Goal: Information Seeking & Learning: Learn about a topic

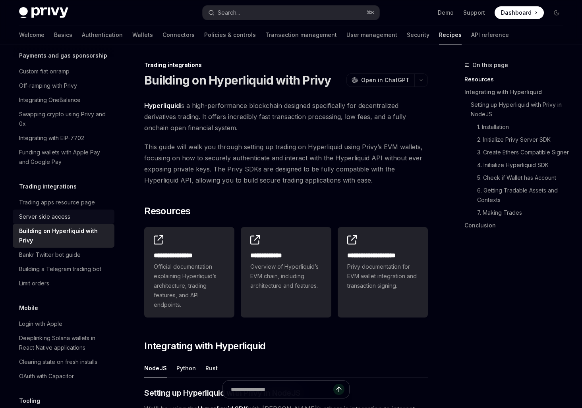
click at [73, 213] on link "Server-side access" at bounding box center [64, 217] width 102 height 14
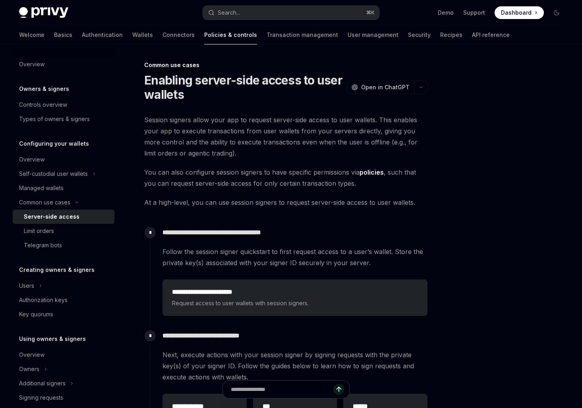
click at [183, 157] on span "Session signers allow your app to request server-side access to user wallets. T…" at bounding box center [286, 136] width 284 height 44
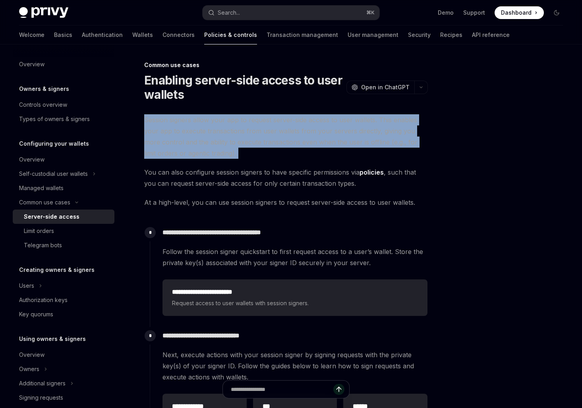
click at [183, 157] on span "Session signers allow your app to request server-side access to user wallets. T…" at bounding box center [286, 136] width 284 height 44
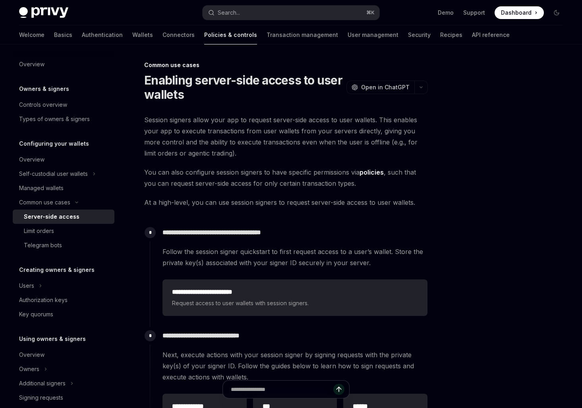
click at [224, 137] on span "Session signers allow your app to request server-side access to user wallets. T…" at bounding box center [286, 136] width 284 height 44
click at [273, 251] on span "Follow the session signer quickstart to first request access to a user’s wallet…" at bounding box center [294, 257] width 265 height 22
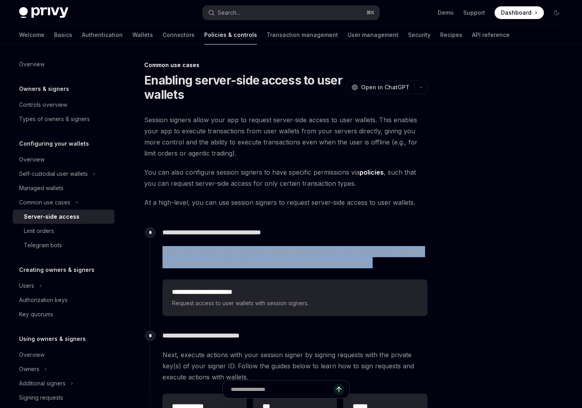
click at [273, 251] on span "Follow the session signer quickstart to first request access to a user’s wallet…" at bounding box center [294, 257] width 265 height 22
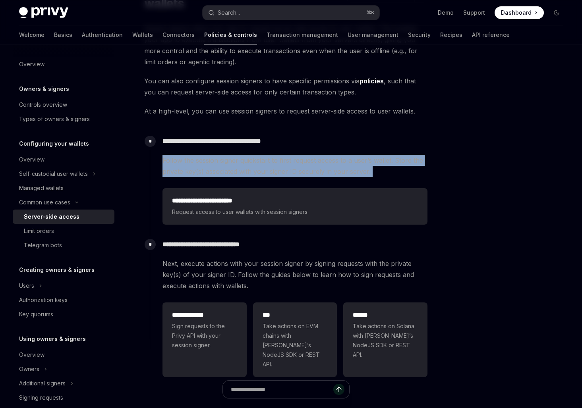
scroll to position [132, 0]
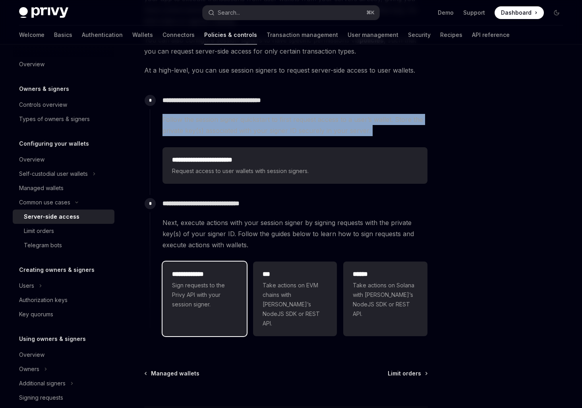
click at [209, 287] on span "Sign requests to the Privy API with your session signer." at bounding box center [204, 295] width 65 height 29
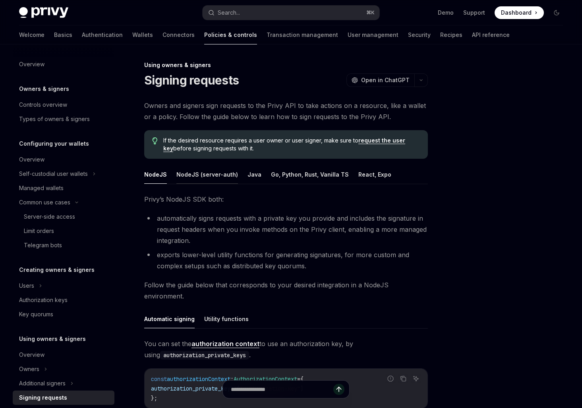
click at [192, 178] on button "NodeJS (server-auth)" at bounding box center [207, 174] width 62 height 19
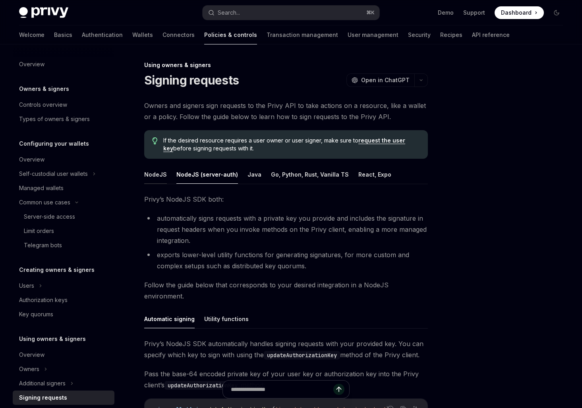
click at [154, 177] on button "NodeJS" at bounding box center [155, 174] width 23 height 19
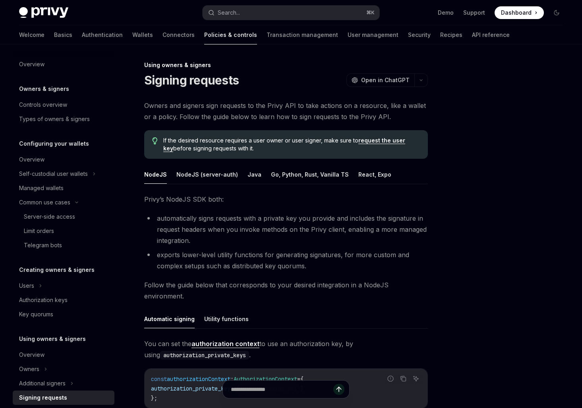
click at [188, 103] on span "Owners and signers sign requests to the Privy API to take actions on a resource…" at bounding box center [286, 111] width 284 height 22
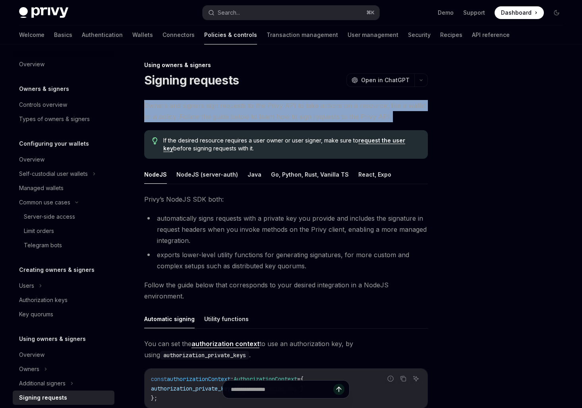
click at [188, 103] on span "Owners and signers sign requests to the Privy API to take actions on a resource…" at bounding box center [286, 111] width 284 height 22
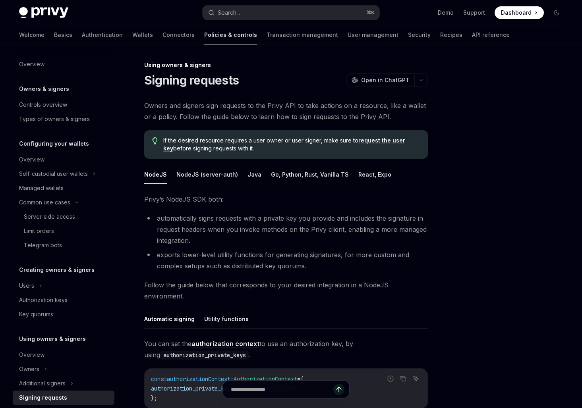
click at [188, 117] on span "Owners and signers sign requests to the Privy API to take actions on a resource…" at bounding box center [286, 111] width 284 height 22
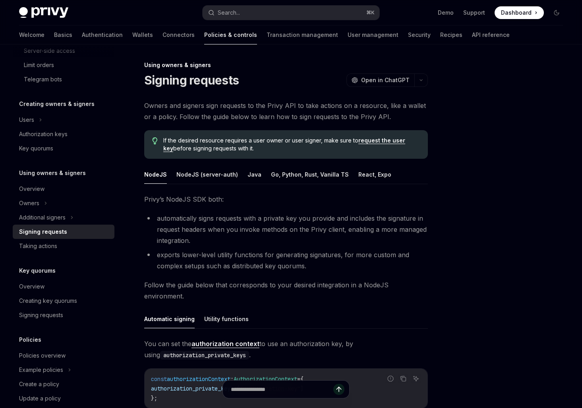
scroll to position [187, 0]
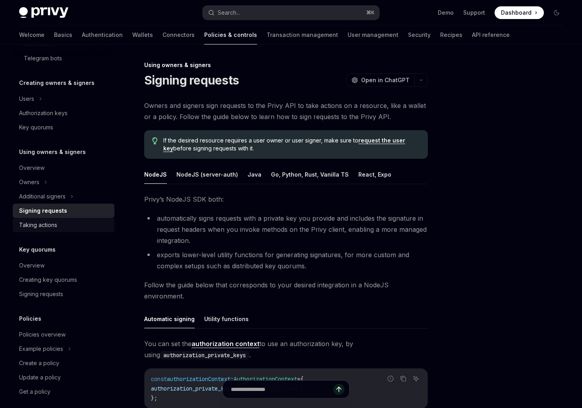
click at [35, 221] on div "Taking actions" at bounding box center [38, 225] width 38 height 10
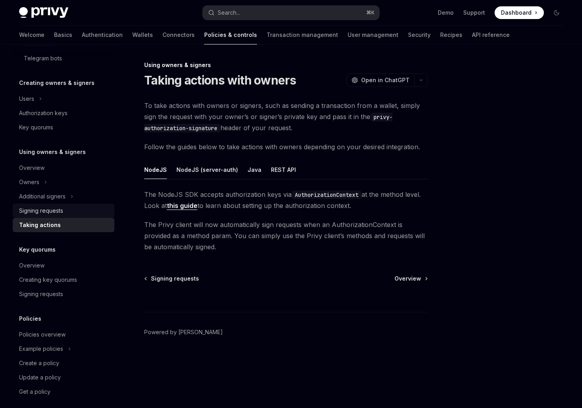
click at [31, 213] on div "Signing requests" at bounding box center [41, 211] width 44 height 10
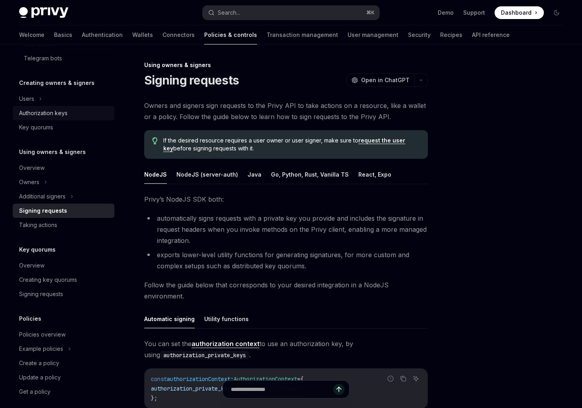
click at [37, 114] on div "Authorization keys" at bounding box center [43, 113] width 48 height 10
type textarea "*"
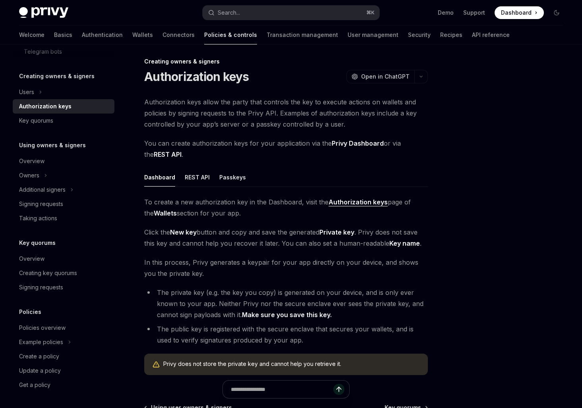
scroll to position [4, 0]
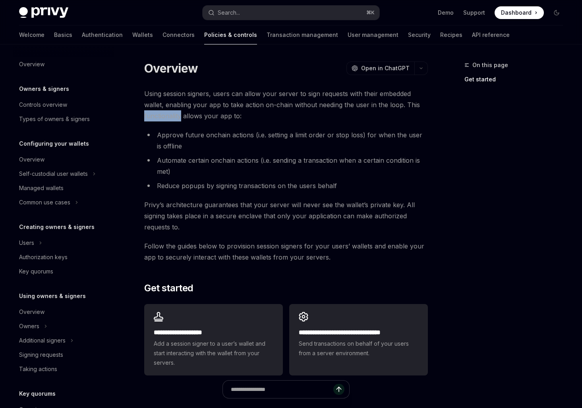
click at [176, 118] on span "Using session signers, users can allow your server to sign requests with their …" at bounding box center [286, 104] width 284 height 33
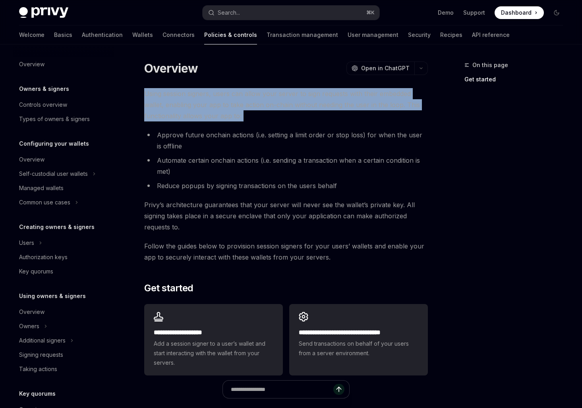
click at [176, 118] on span "Using session signers, users can allow your server to sign requests with their …" at bounding box center [286, 104] width 284 height 33
click at [193, 127] on div "**********" at bounding box center [286, 233] width 284 height 291
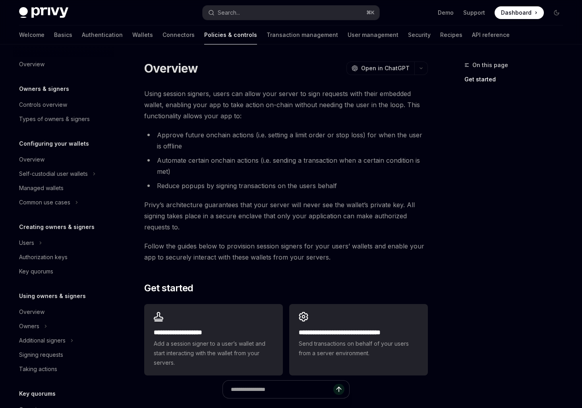
click at [207, 128] on div "**********" at bounding box center [286, 233] width 284 height 291
click at [214, 115] on span "Using session signers, users can allow your server to sign requests with their …" at bounding box center [286, 104] width 284 height 33
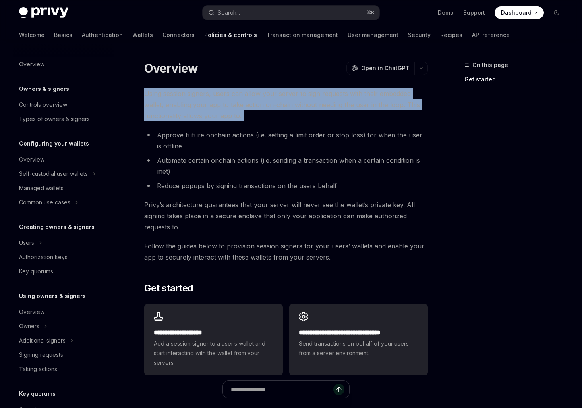
click at [214, 115] on span "Using session signers, users can allow your server to sign requests with their …" at bounding box center [286, 104] width 284 height 33
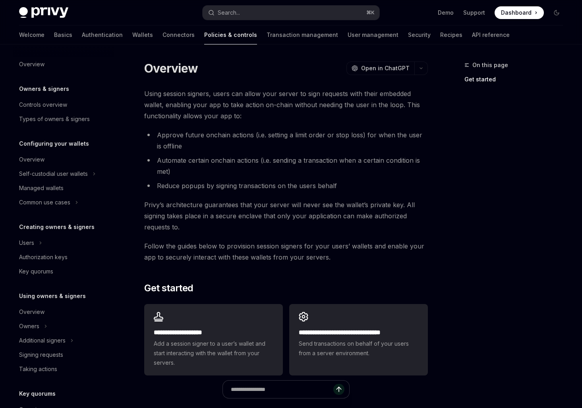
click at [211, 139] on li "Approve future onchain actions (i.e. setting a limit order or stop loss) for wh…" at bounding box center [286, 140] width 284 height 22
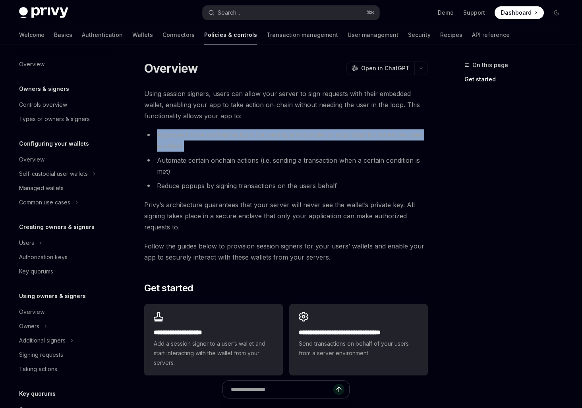
click at [211, 139] on li "Approve future onchain actions (i.e. setting a limit order or stop loss) for wh…" at bounding box center [286, 140] width 284 height 22
click at [212, 147] on li "Approve future onchain actions (i.e. setting a limit order or stop loss) for wh…" at bounding box center [286, 140] width 284 height 22
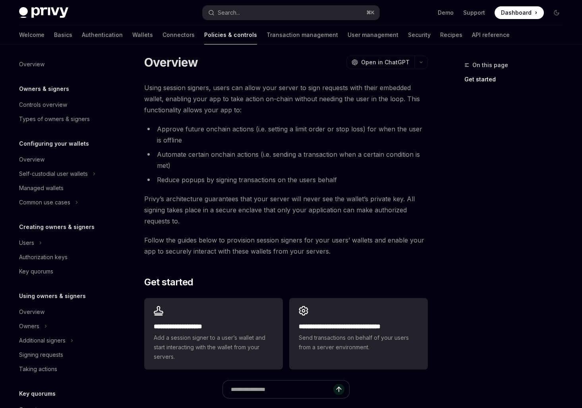
scroll to position [11, 0]
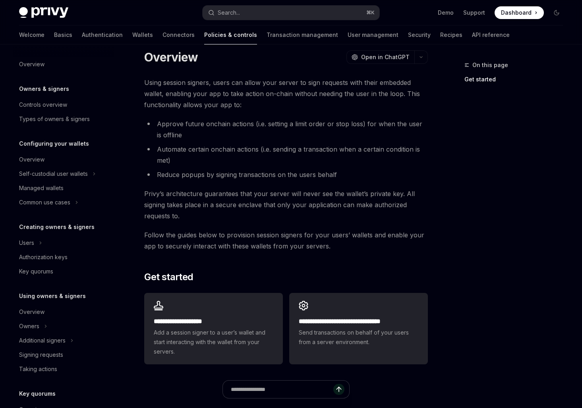
click at [211, 152] on li "Automate certain onchain actions (i.e. sending a transaction when a certain con…" at bounding box center [286, 155] width 284 height 22
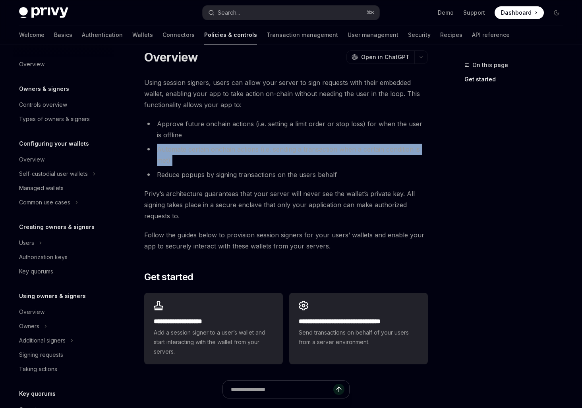
click at [211, 152] on li "Automate certain onchain actions (i.e. sending a transaction when a certain con…" at bounding box center [286, 155] width 284 height 22
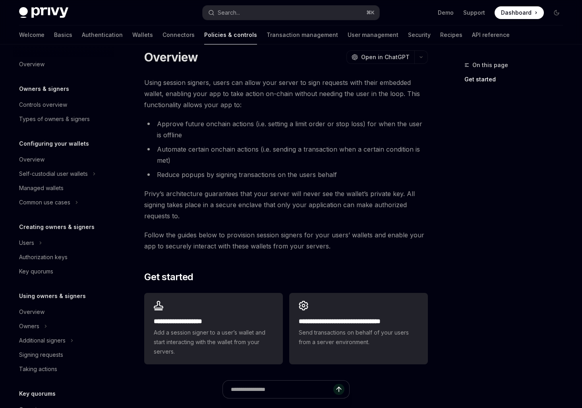
click at [211, 174] on li "Reduce popups by signing transactions on the users behalf" at bounding box center [286, 174] width 284 height 11
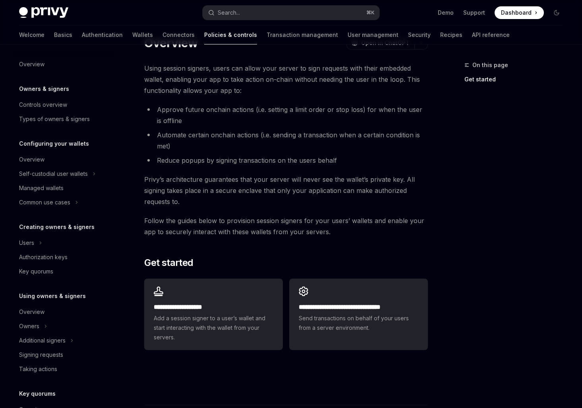
click at [210, 178] on span "Privy’s architecture guarantees that your server will never see the wallet’s pr…" at bounding box center [286, 190] width 284 height 33
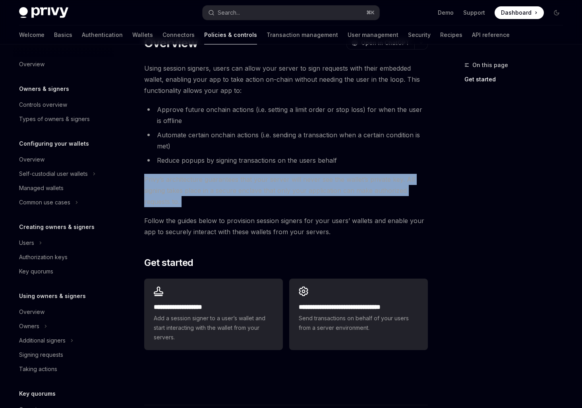
click at [210, 178] on span "Privy’s architecture guarantees that your server will never see the wallet’s pr…" at bounding box center [286, 190] width 284 height 33
click at [220, 196] on span "Privy’s architecture guarantees that your server will never see the wallet’s pr…" at bounding box center [286, 190] width 284 height 33
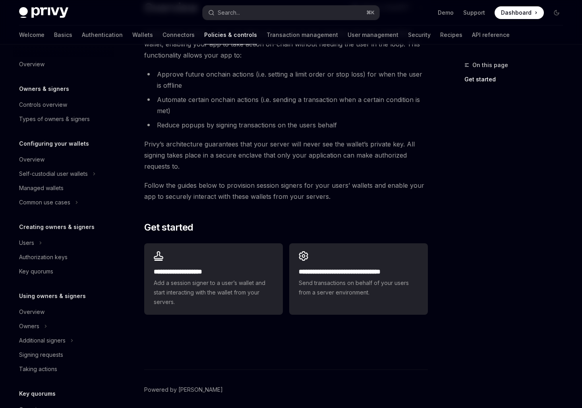
scroll to position [63, 0]
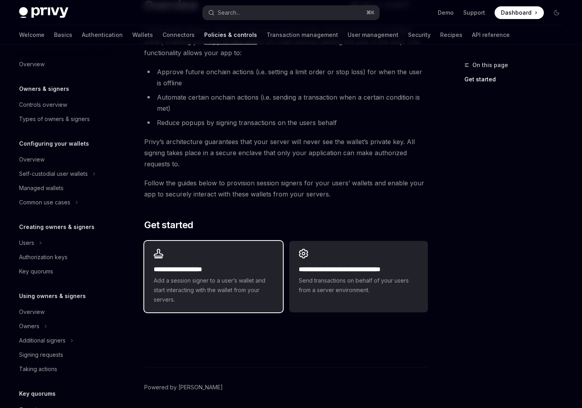
click at [276, 292] on div "**********" at bounding box center [213, 276] width 139 height 71
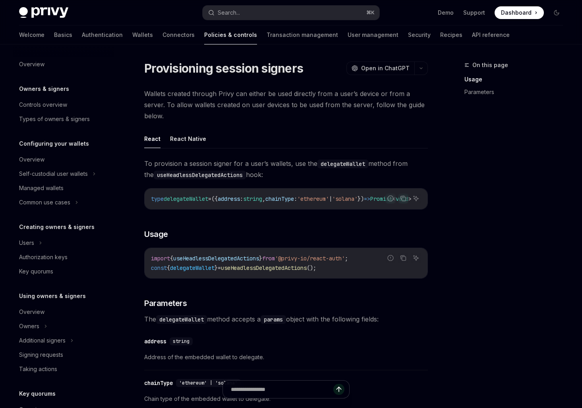
click at [245, 105] on span "Wallets created through Privy can either be used directly from a user’s device …" at bounding box center [286, 104] width 284 height 33
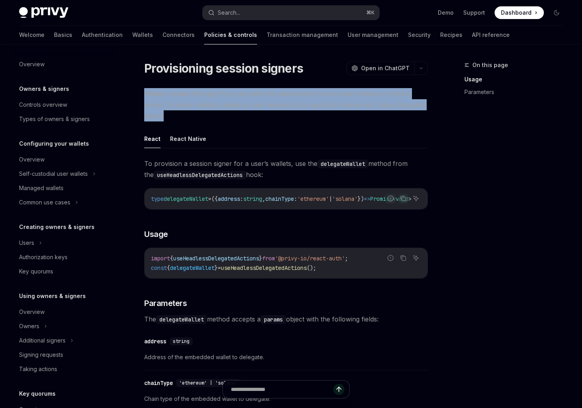
click at [245, 105] on span "Wallets created through Privy can either be used directly from a user’s device …" at bounding box center [286, 104] width 284 height 33
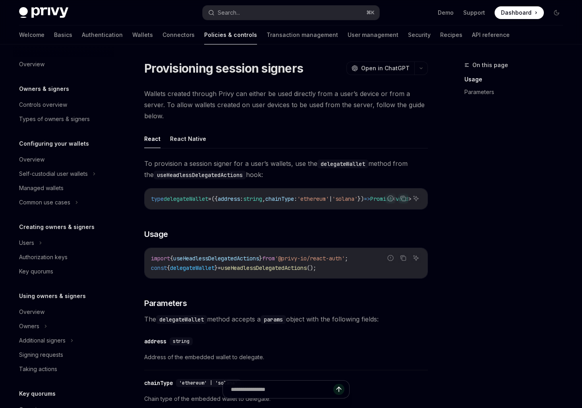
click at [253, 120] on span "Wallets created through Privy can either be used directly from a user’s device …" at bounding box center [286, 104] width 284 height 33
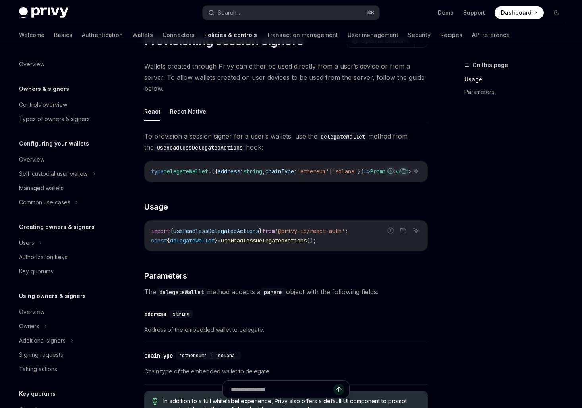
click at [269, 144] on span "To provision a session signer for a user’s wallets, use the delegateWallet meth…" at bounding box center [286, 142] width 284 height 22
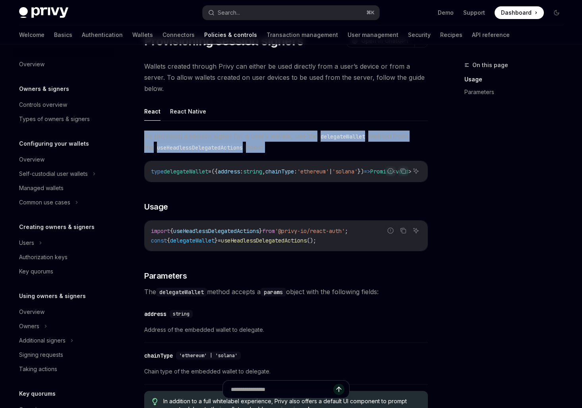
click at [269, 144] on span "To provision a session signer for a user’s wallets, use the delegateWallet meth…" at bounding box center [286, 142] width 284 height 22
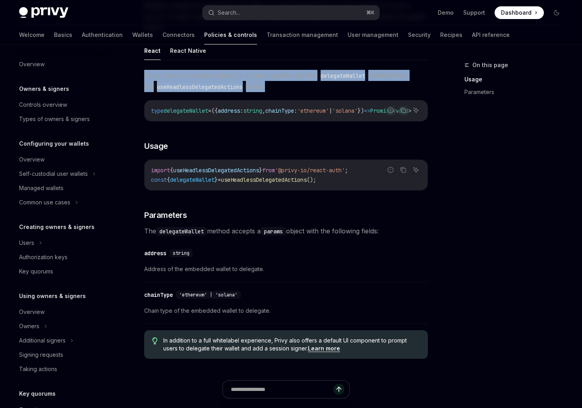
scroll to position [89, 0]
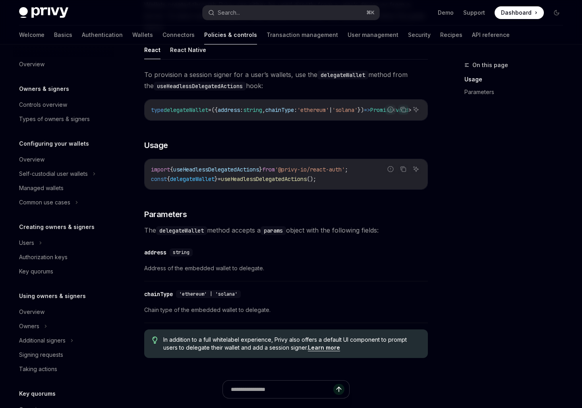
click at [255, 230] on span "The delegateWallet method accepts a params object with the following fields:" at bounding box center [286, 230] width 284 height 11
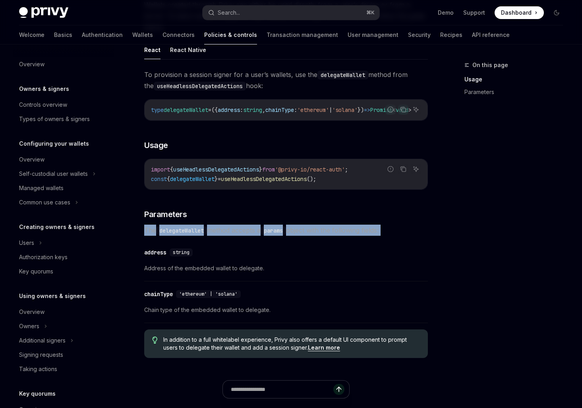
click at [255, 230] on span "The delegateWallet method accepts a params object with the following fields:" at bounding box center [286, 230] width 284 height 11
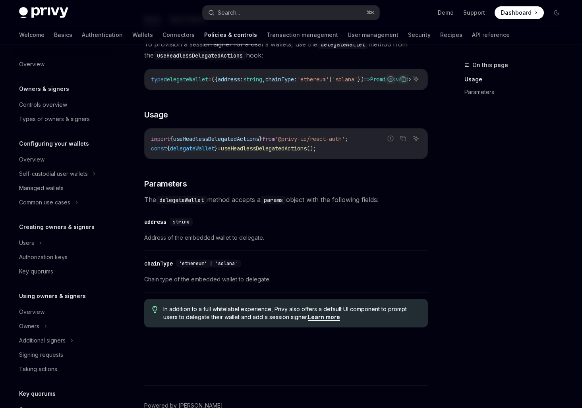
click at [255, 230] on div "​ address string Address of the embedded wallet to delegate." at bounding box center [286, 232] width 284 height 38
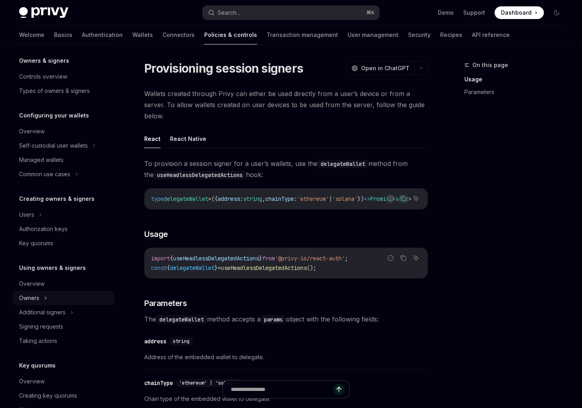
scroll to position [0, 0]
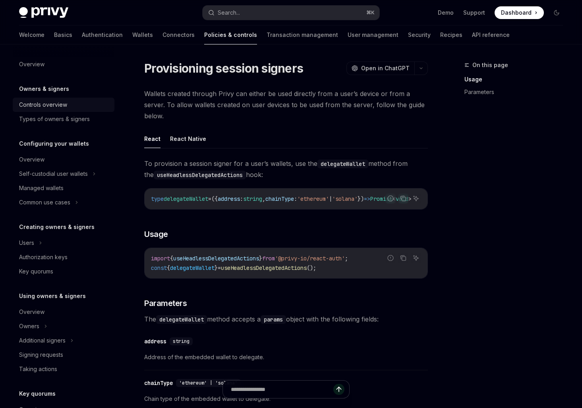
click at [62, 102] on div "Controls overview" at bounding box center [43, 105] width 48 height 10
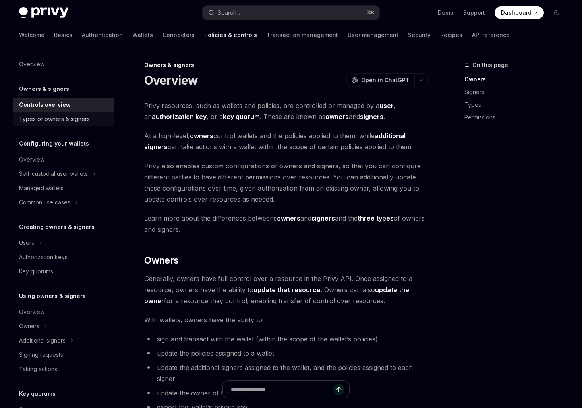
click at [54, 112] on link "Types of owners & signers" at bounding box center [64, 119] width 102 height 14
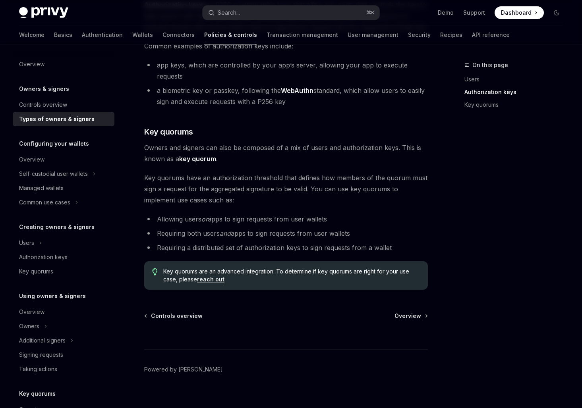
scroll to position [262, 0]
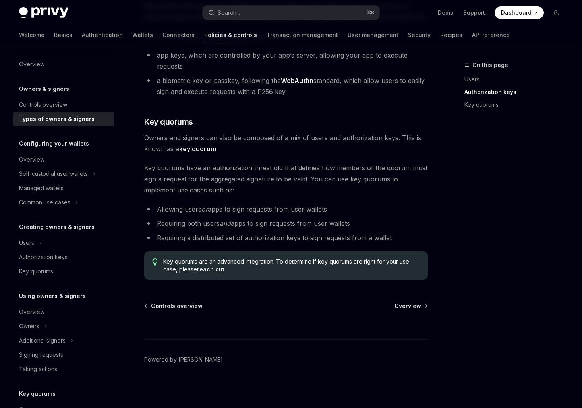
click at [229, 207] on li "Allowing users or apps to sign requests from user wallets" at bounding box center [286, 209] width 284 height 11
click at [229, 228] on li "Requiring both users and apps to sign requests from user wallets" at bounding box center [286, 223] width 284 height 11
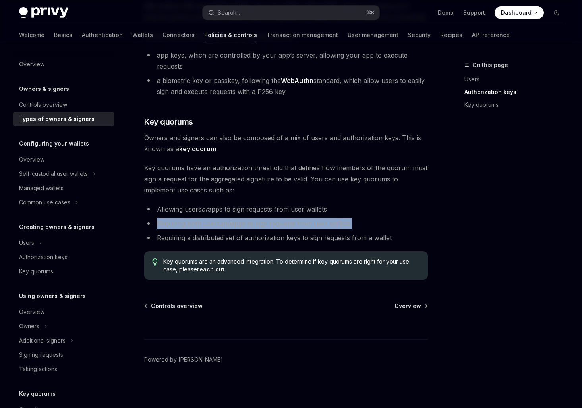
click at [229, 228] on li "Requiring both users and apps to sign requests from user wallets" at bounding box center [286, 223] width 284 height 11
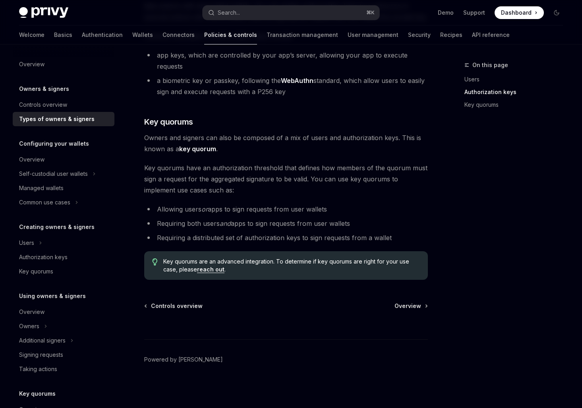
click at [228, 213] on li "Allowing users or apps to sign requests from user wallets" at bounding box center [286, 209] width 284 height 11
click at [222, 191] on span "Key quorums have an authorization threshold that defines how members of the quo…" at bounding box center [286, 178] width 284 height 33
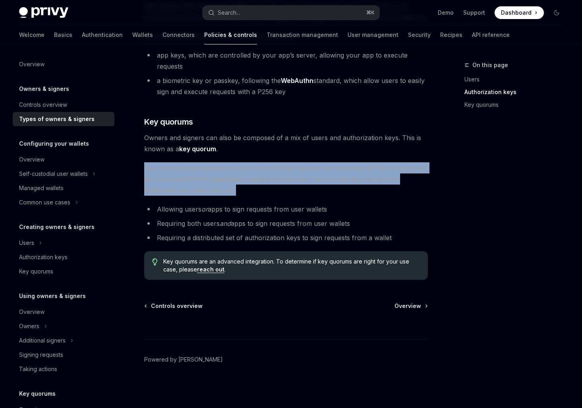
click at [222, 191] on span "Key quorums have an authorization threshold that defines how members of the quo…" at bounding box center [286, 178] width 284 height 33
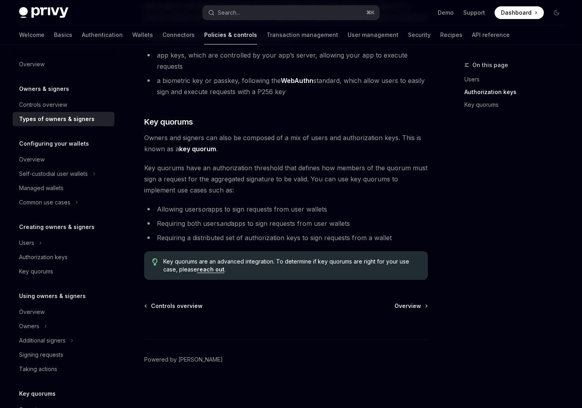
click at [209, 135] on span "Owners and signers can also be composed of a mix of users and authorization key…" at bounding box center [286, 143] width 284 height 22
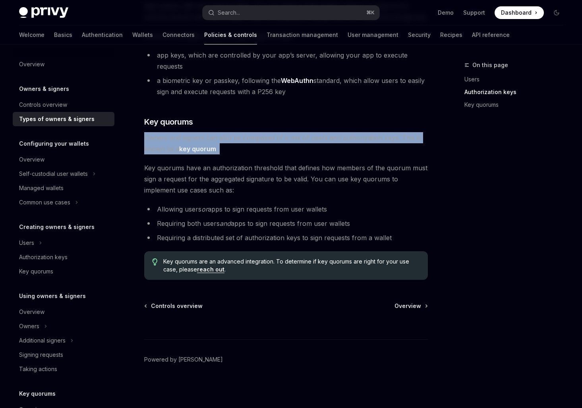
click at [209, 135] on span "Owners and signers can also be composed of a mix of users and authorization key…" at bounding box center [286, 143] width 284 height 22
click at [405, 310] on span "Overview" at bounding box center [407, 306] width 27 height 8
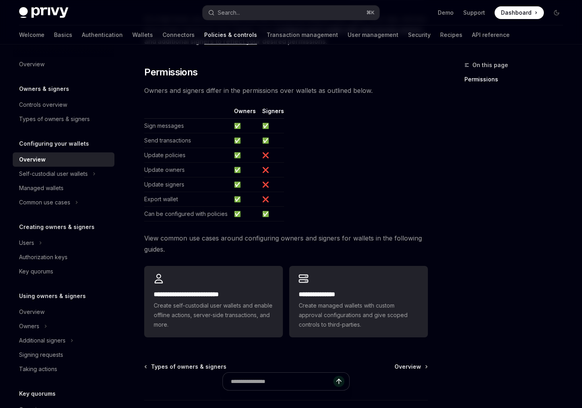
scroll to position [88, 0]
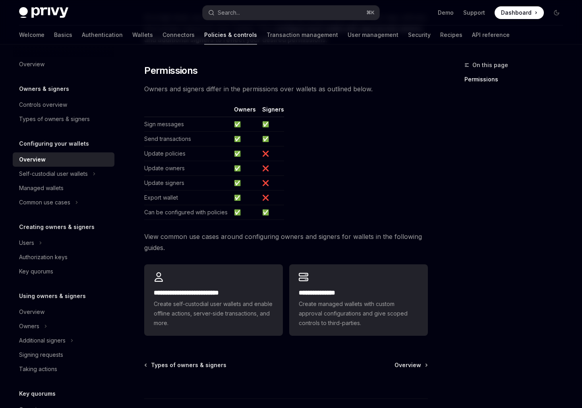
click at [235, 236] on span "View common use cases around configuring owners and signers for wallets in the …" at bounding box center [286, 242] width 284 height 22
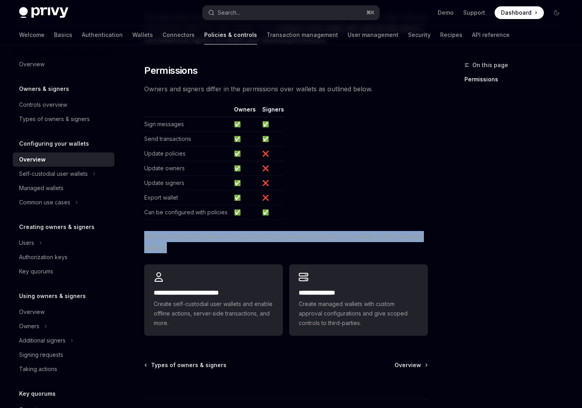
click at [235, 236] on span "View common use cases around configuring owners and signers for wallets in the …" at bounding box center [286, 242] width 284 height 22
click at [298, 332] on div "**********" at bounding box center [358, 300] width 139 height 71
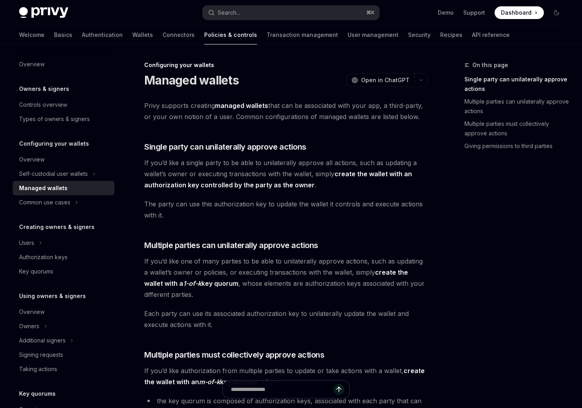
click at [254, 117] on span "Privy supports creating managed wallets that can be associated with your app, a…" at bounding box center [286, 111] width 284 height 22
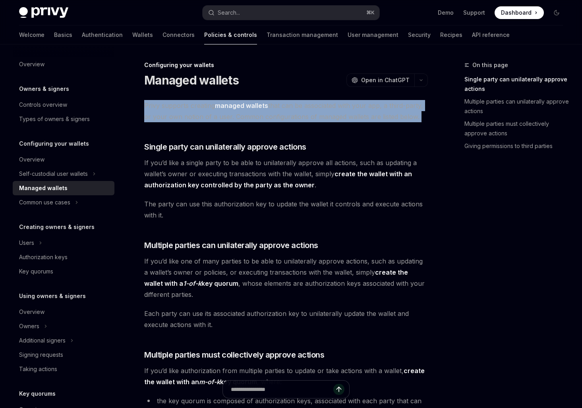
click at [254, 117] on span "Privy supports creating managed wallets that can be associated with your app, a…" at bounding box center [286, 111] width 284 height 22
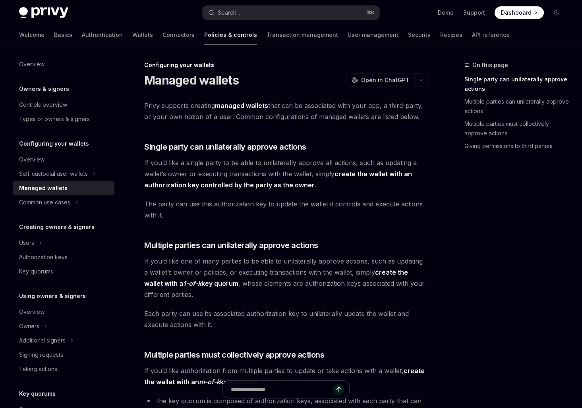
click at [247, 161] on span "If you’d like a single party to be able to unilaterally approve all actions, su…" at bounding box center [286, 173] width 284 height 33
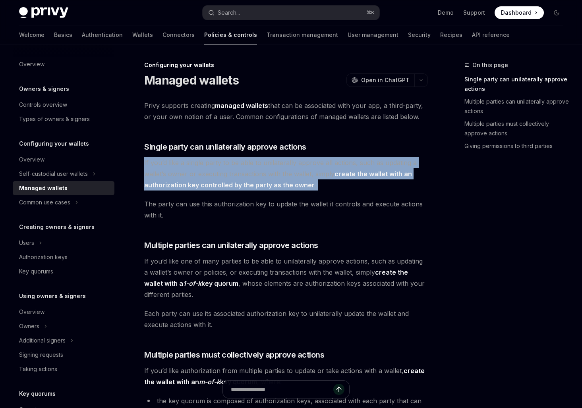
click at [247, 161] on span "If you’d like a single party to be able to unilaterally approve all actions, su…" at bounding box center [286, 173] width 284 height 33
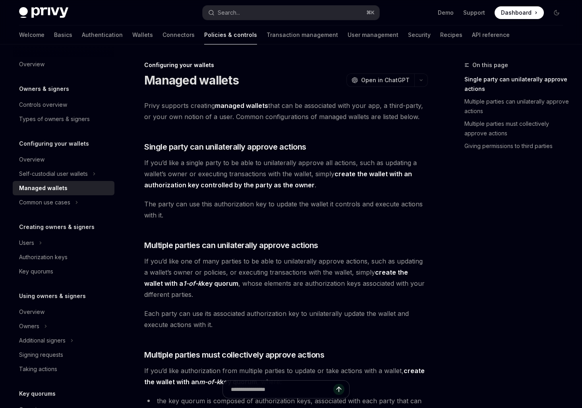
click at [247, 202] on span "The party can use this authorization key to update the wallet it controls and e…" at bounding box center [286, 210] width 284 height 22
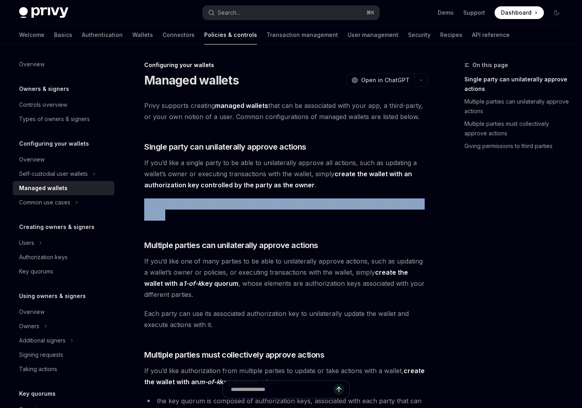
click at [247, 202] on span "The party can use this authorization key to update the wallet it controls and e…" at bounding box center [286, 210] width 284 height 22
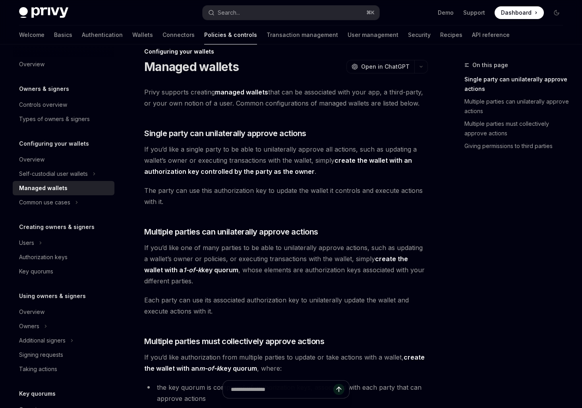
click at [249, 258] on span "If you’d like one of many parties to be able to unilaterally approve actions, s…" at bounding box center [286, 264] width 284 height 44
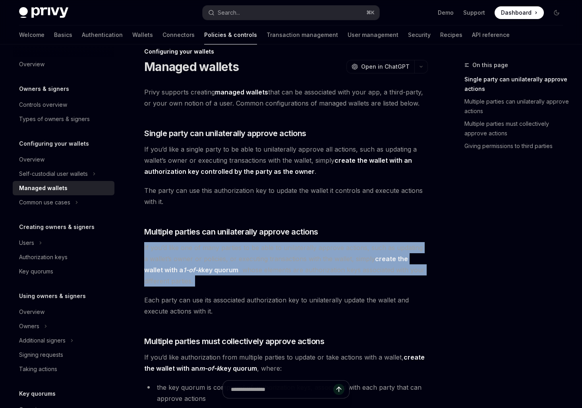
click at [249, 258] on span "If you’d like one of many parties to be able to unilaterally approve actions, s…" at bounding box center [286, 264] width 284 height 44
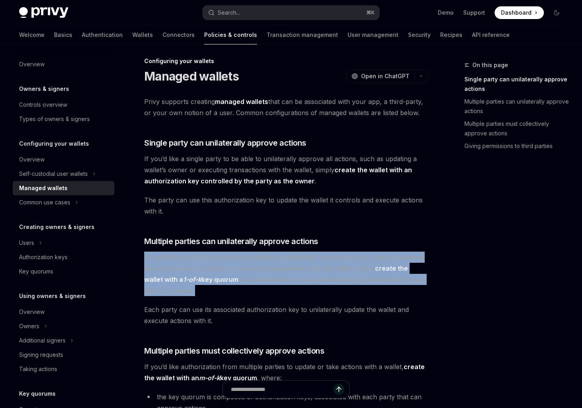
scroll to position [0, 0]
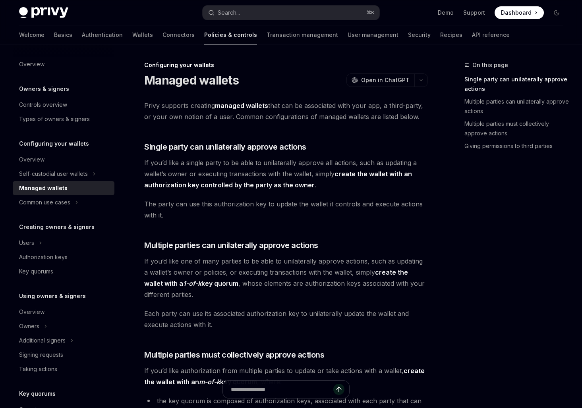
click at [231, 170] on span "If you’d like a single party to be able to unilaterally approve all actions, su…" at bounding box center [286, 173] width 284 height 33
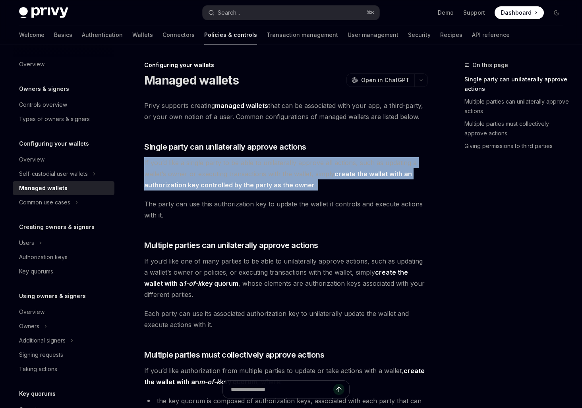
click at [231, 170] on span "If you’d like a single party to be able to unilaterally approve all actions, su…" at bounding box center [286, 173] width 284 height 33
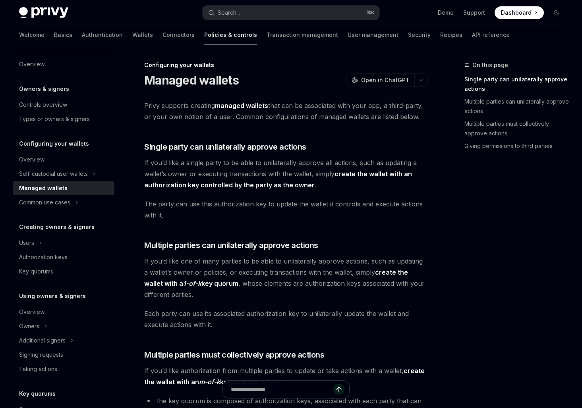
click at [236, 213] on span "The party can use this authorization key to update the wallet it controls and e…" at bounding box center [286, 210] width 284 height 22
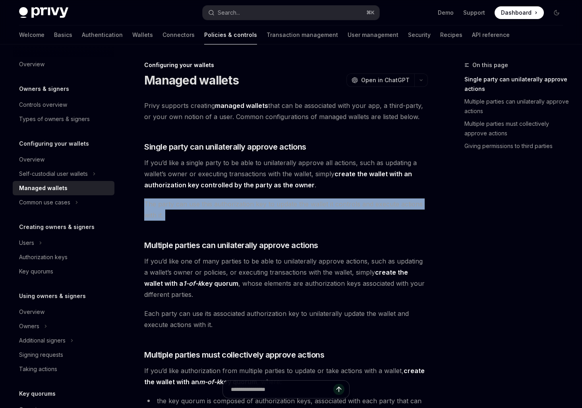
click at [236, 213] on span "The party can use this authorization key to update the wallet it controls and e…" at bounding box center [286, 210] width 284 height 22
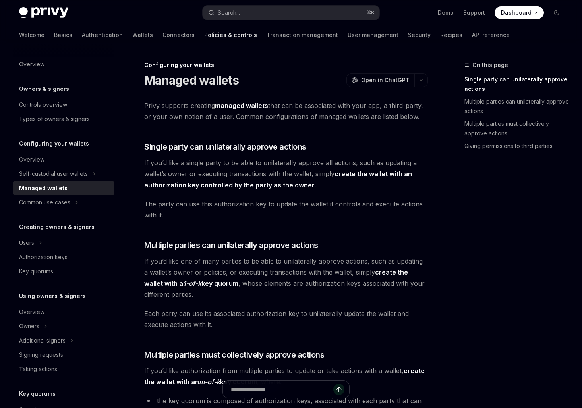
click at [240, 214] on span "The party can use this authorization key to update the wallet it controls and e…" at bounding box center [286, 210] width 284 height 22
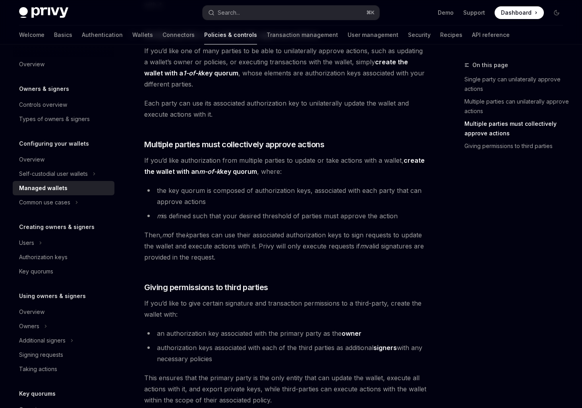
scroll to position [336, 0]
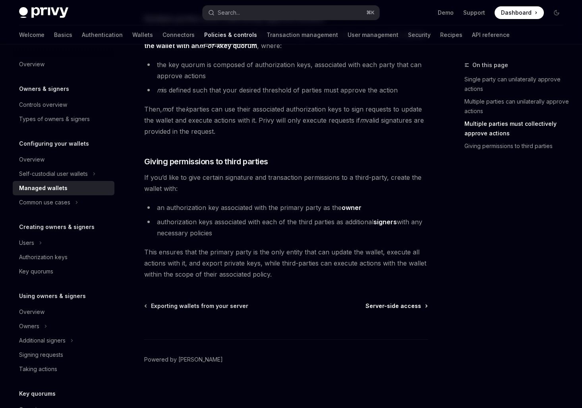
click at [385, 308] on span "Server-side access" at bounding box center [393, 306] width 56 height 8
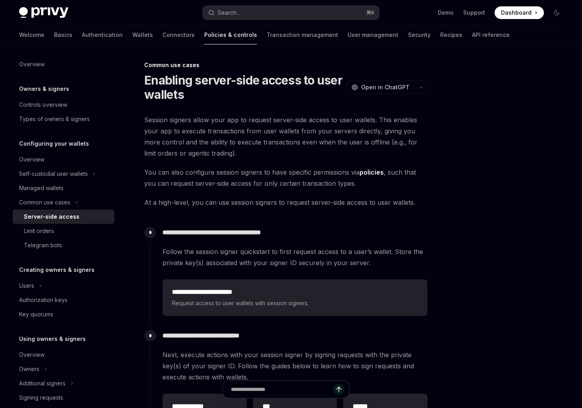
click at [260, 149] on span "Session signers allow your app to request server-side access to user wallets. T…" at bounding box center [286, 136] width 284 height 44
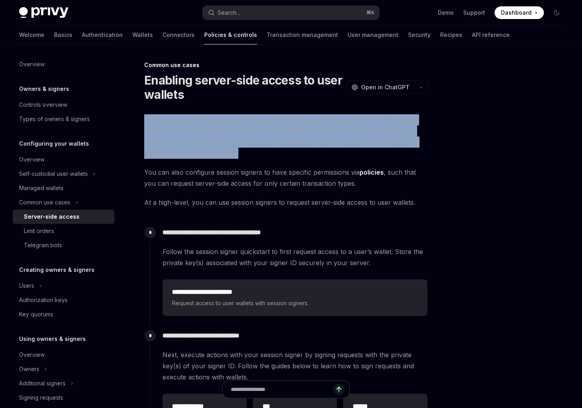
click at [260, 149] on span "Session signers allow your app to request server-side access to user wallets. T…" at bounding box center [286, 136] width 284 height 44
click at [64, 165] on link "Overview" at bounding box center [64, 160] width 102 height 14
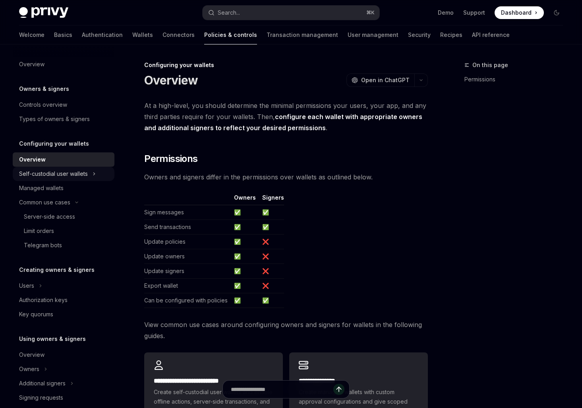
click at [64, 169] on div "Self-custodial user wallets" at bounding box center [53, 174] width 69 height 10
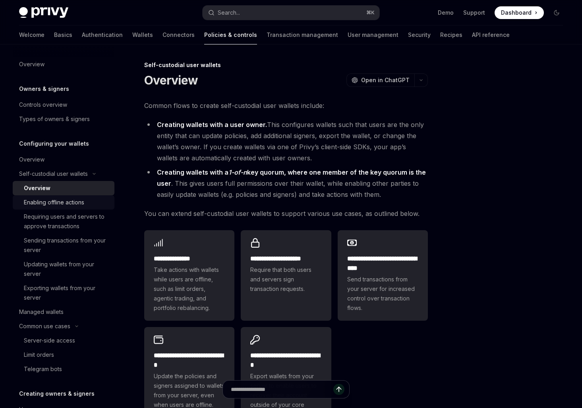
click at [66, 199] on div "Enabling offline actions" at bounding box center [54, 203] width 60 height 10
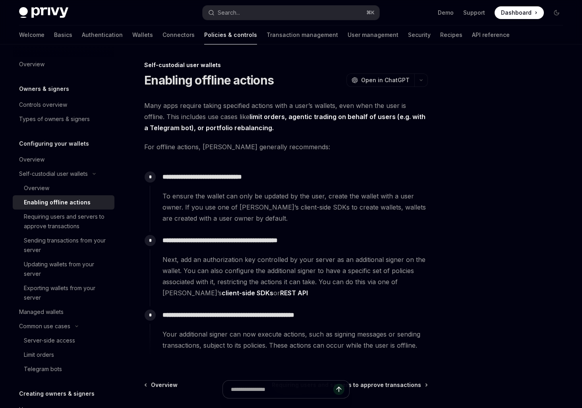
click at [242, 270] on span "Next, add an authorization key controlled by your server as an additional signe…" at bounding box center [294, 276] width 265 height 44
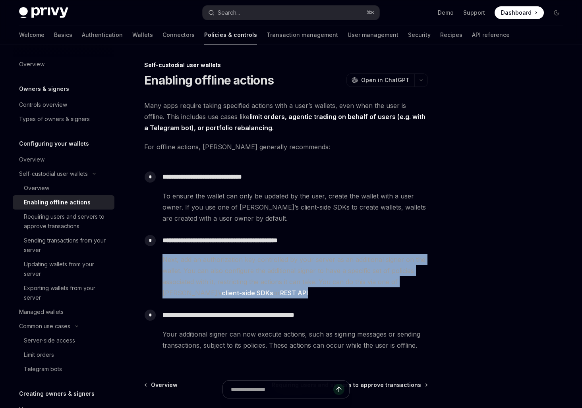
click at [242, 270] on span "Next, add an authorization key controlled by your server as an additional signe…" at bounding box center [294, 276] width 265 height 44
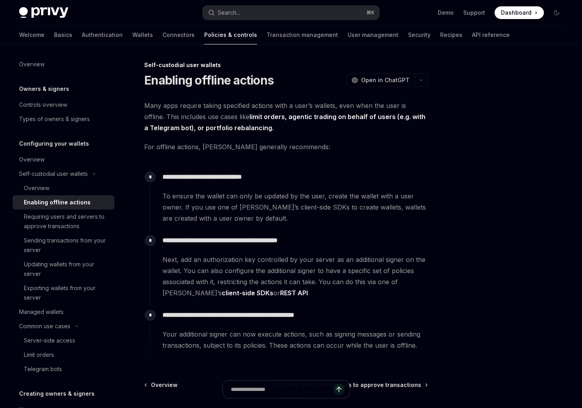
click at [236, 332] on span "Your additional signer can now execute actions, such as signing messages or sen…" at bounding box center [294, 340] width 265 height 22
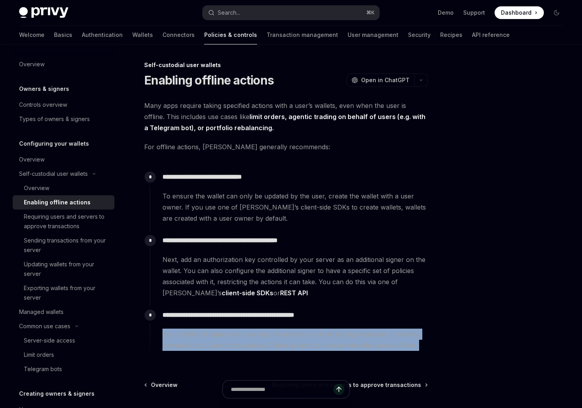
click at [236, 332] on span "Your additional signer can now execute actions, such as signing messages or sen…" at bounding box center [294, 340] width 265 height 22
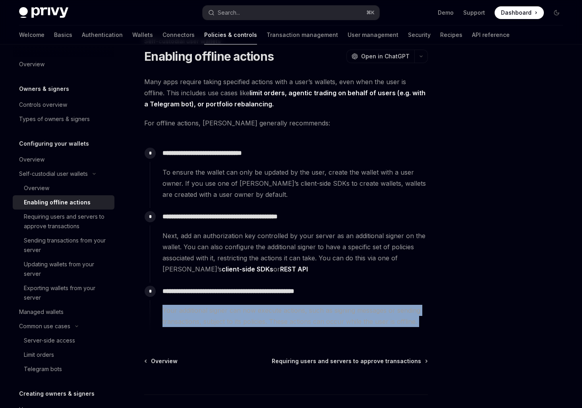
scroll to position [35, 0]
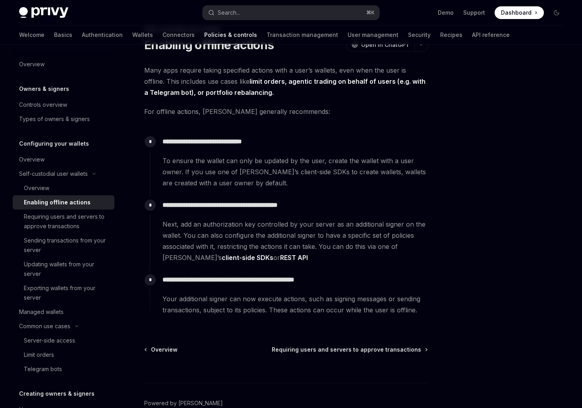
click at [243, 240] on span "Next, add an authorization key controlled by your server as an additional signe…" at bounding box center [294, 241] width 265 height 44
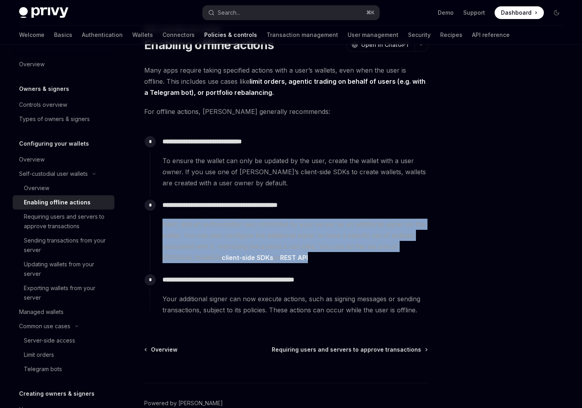
click at [243, 240] on span "Next, add an authorization key controlled by your server as an additional signe…" at bounding box center [294, 241] width 265 height 44
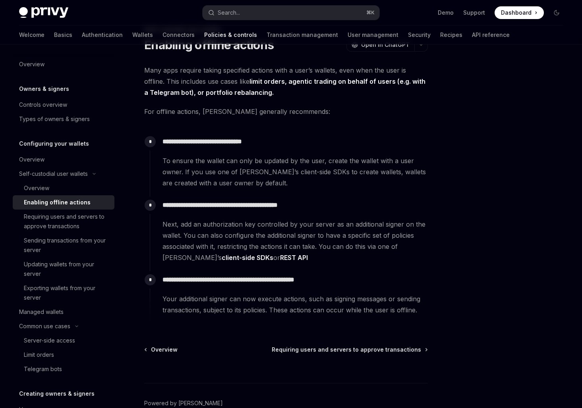
click at [255, 243] on span "Next, add an authorization key controlled by your server as an additional signe…" at bounding box center [294, 241] width 265 height 44
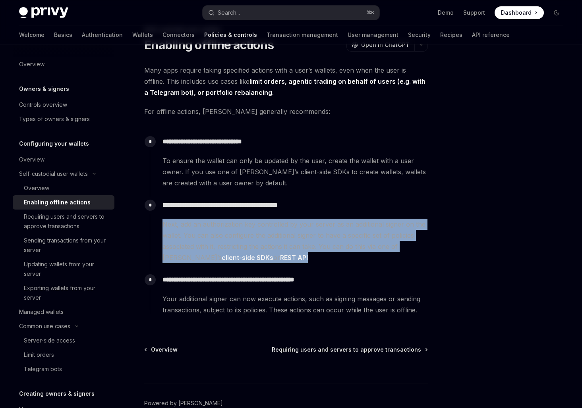
click at [255, 243] on span "Next, add an authorization key controlled by your server as an additional signe…" at bounding box center [294, 241] width 265 height 44
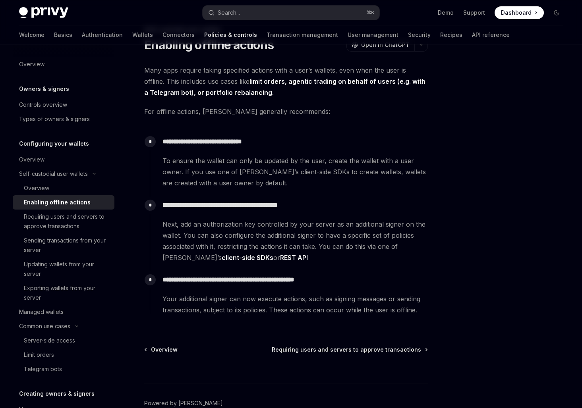
click at [273, 244] on span "Next, add an authorization key controlled by your server as an additional signe…" at bounding box center [294, 241] width 265 height 44
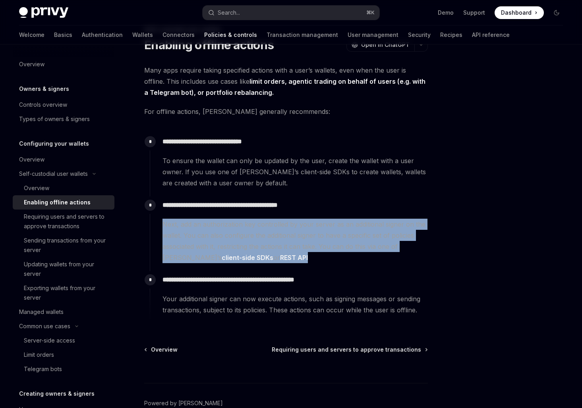
click at [273, 244] on span "Next, add an authorization key controlled by your server as an additional signe…" at bounding box center [294, 241] width 265 height 44
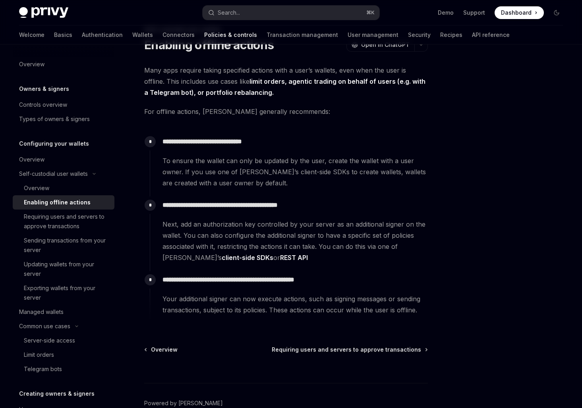
click at [290, 242] on span "Next, add an authorization key controlled by your server as an additional signe…" at bounding box center [294, 241] width 265 height 44
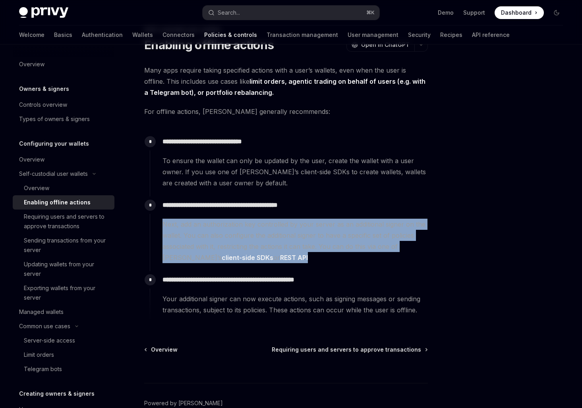
click at [290, 242] on span "Next, add an authorization key controlled by your server as an additional signe…" at bounding box center [294, 241] width 265 height 44
click at [312, 346] on span "Requiring users and servers to approve transactions" at bounding box center [346, 350] width 149 height 8
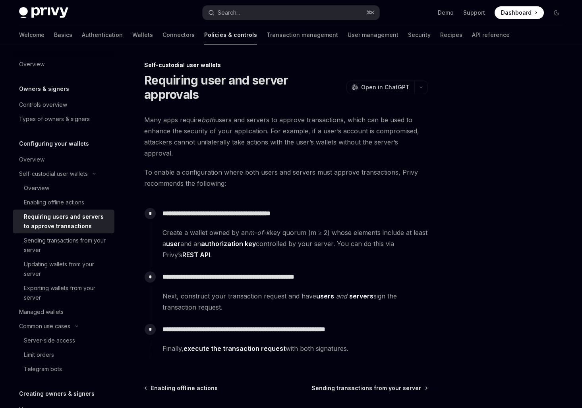
click at [238, 120] on span "Many apps require both users and servers to approve transactions, which can be …" at bounding box center [286, 136] width 284 height 44
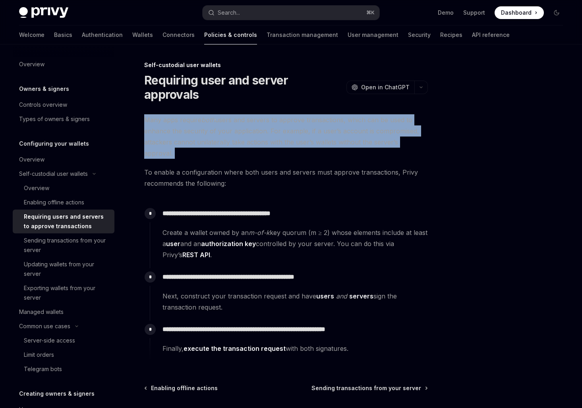
click at [238, 120] on span "Many apps require both users and servers to approve transactions, which can be …" at bounding box center [286, 136] width 284 height 44
click at [236, 130] on span "Many apps require both users and servers to approve transactions, which can be …" at bounding box center [286, 136] width 284 height 44
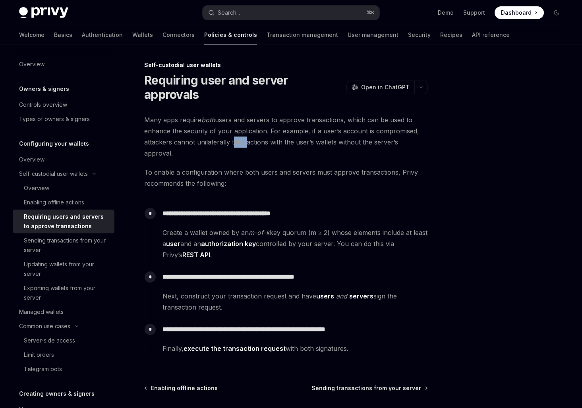
click at [236, 130] on span "Many apps require both users and servers to approve transactions, which can be …" at bounding box center [286, 136] width 284 height 44
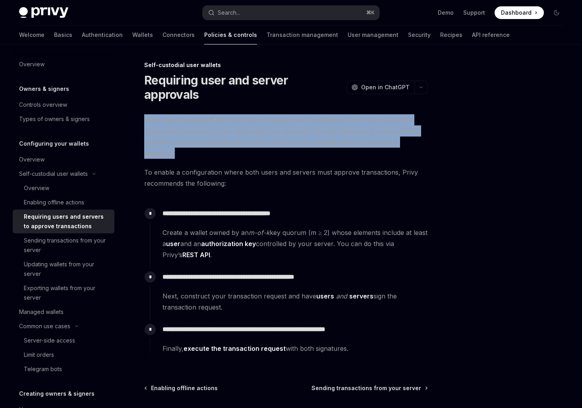
click at [236, 130] on span "Many apps require both users and servers to approve transactions, which can be …" at bounding box center [286, 136] width 284 height 44
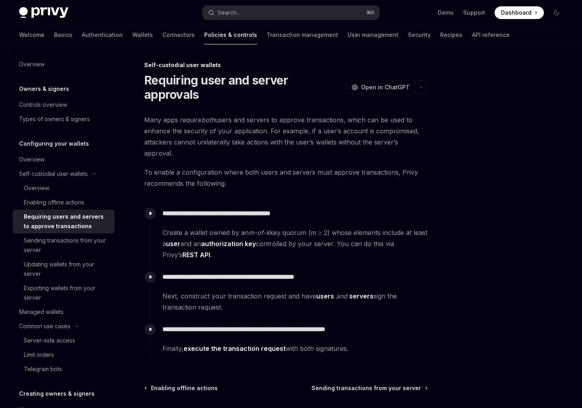
click at [236, 167] on span "To enable a configuration where both users and servers must approve transaction…" at bounding box center [286, 178] width 284 height 22
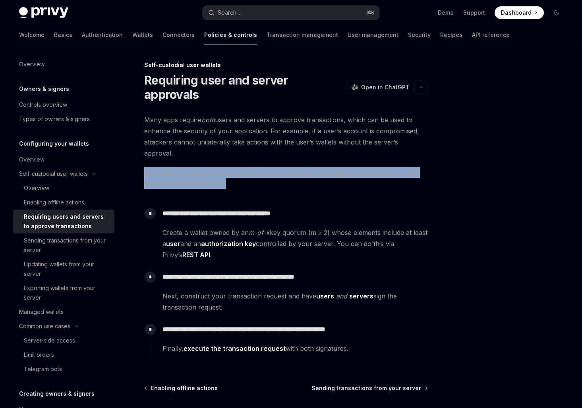
click at [236, 167] on span "To enable a configuration where both users and servers must approve transaction…" at bounding box center [286, 178] width 284 height 22
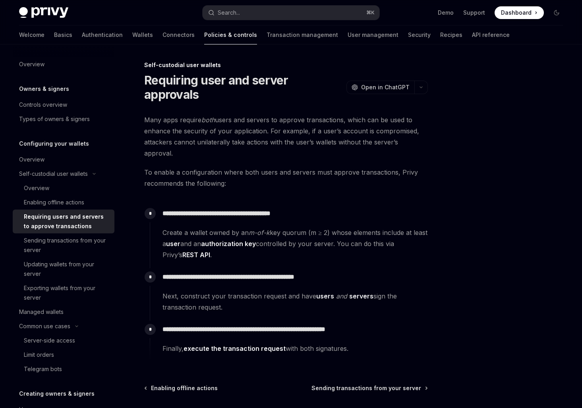
click at [228, 227] on span "Create a wallet owned by an m-of-k key quorum (m ≥ 2) whose elements include at…" at bounding box center [294, 243] width 265 height 33
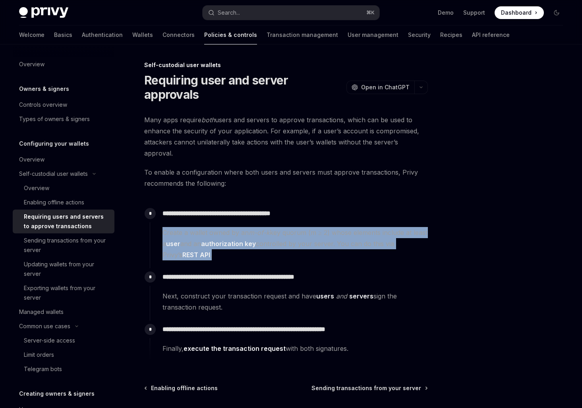
click at [228, 227] on span "Create a wallet owned by an m-of-k key quorum (m ≥ 2) whose elements include at…" at bounding box center [294, 243] width 265 height 33
click at [219, 227] on span "Create a wallet owned by an m-of-k key quorum (m ≥ 2) whose elements include at…" at bounding box center [294, 243] width 265 height 33
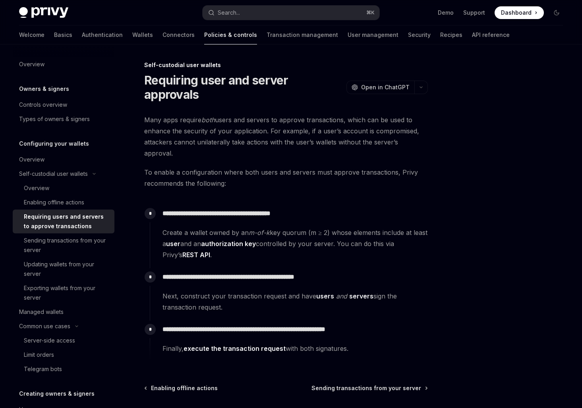
click at [365, 227] on span "Create a wallet owned by an m-of-k key quorum (m ≥ 2) whose elements include at…" at bounding box center [294, 243] width 265 height 33
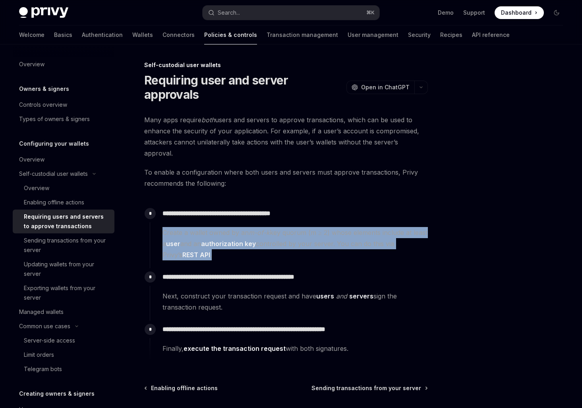
click at [365, 227] on span "Create a wallet owned by an m-of-k key quorum (m ≥ 2) whose elements include at…" at bounding box center [294, 243] width 265 height 33
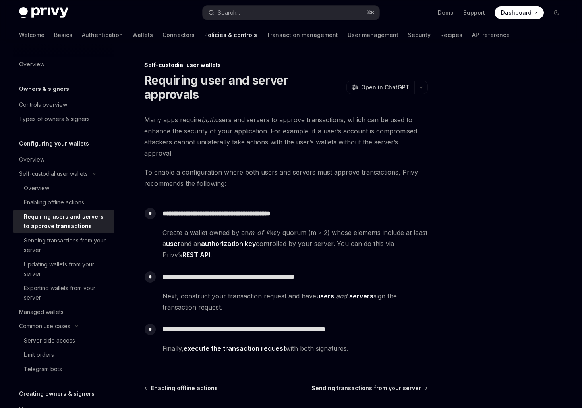
click at [359, 231] on span "Create a wallet owned by an m-of-k key quorum (m ≥ 2) whose elements include at…" at bounding box center [294, 243] width 265 height 33
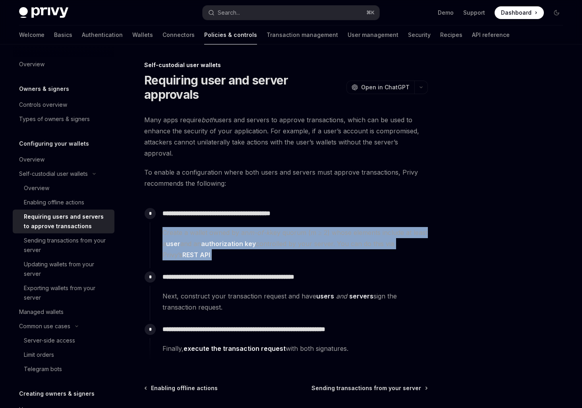
click at [359, 231] on span "Create a wallet owned by an m-of-k key quorum (m ≥ 2) whose elements include at…" at bounding box center [294, 243] width 265 height 33
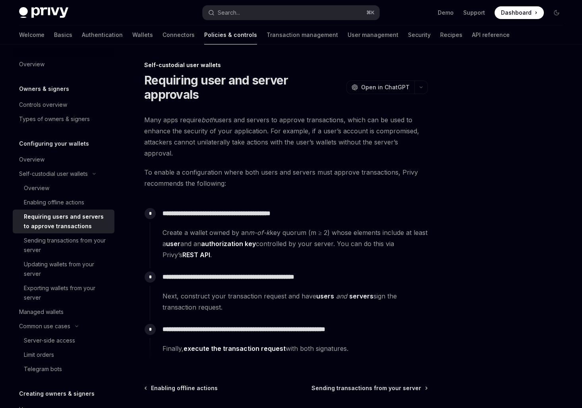
click at [359, 231] on span "Create a wallet owned by an m-of-k key quorum (m ≥ 2) whose elements include at…" at bounding box center [294, 243] width 265 height 33
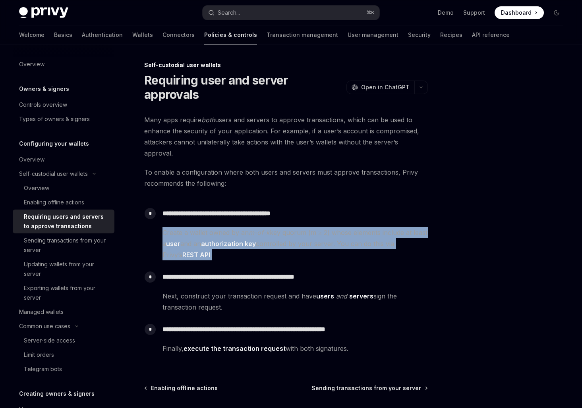
click at [359, 231] on span "Create a wallet owned by an m-of-k key quorum (m ≥ 2) whose elements include at…" at bounding box center [294, 243] width 265 height 33
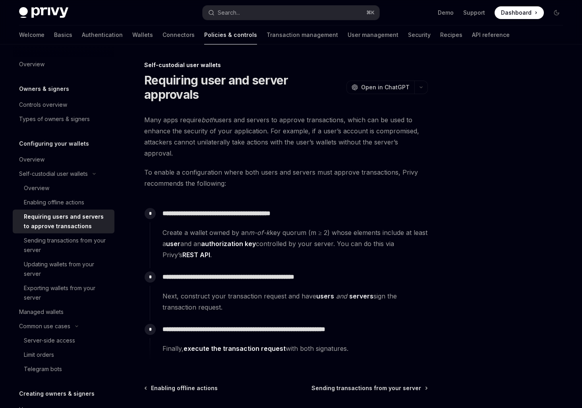
click at [326, 291] on span "Next, construct your transaction request and have users and servers sign the tr…" at bounding box center [294, 302] width 265 height 22
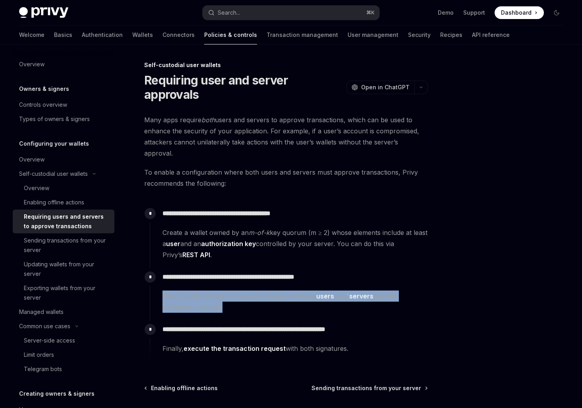
click at [326, 291] on span "Next, construct your transaction request and have users and servers sign the tr…" at bounding box center [294, 302] width 265 height 22
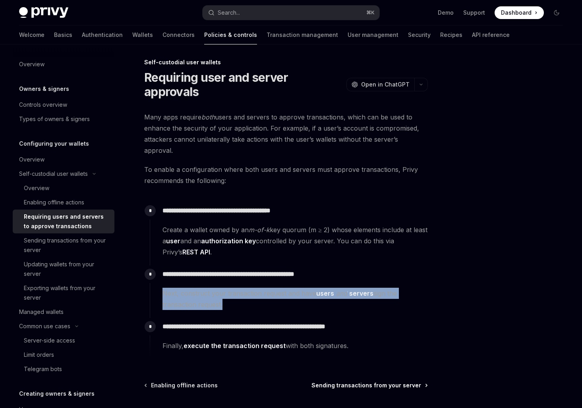
click at [364, 382] on span "Sending transactions from your server" at bounding box center [366, 386] width 110 height 8
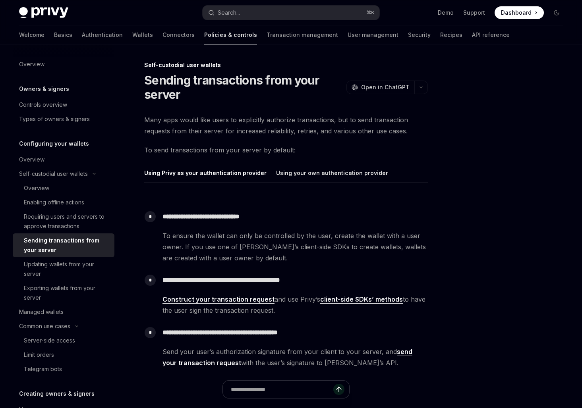
click at [252, 132] on span "Many apps would like users to explicitly authorize transactions, but to send tr…" at bounding box center [286, 125] width 284 height 22
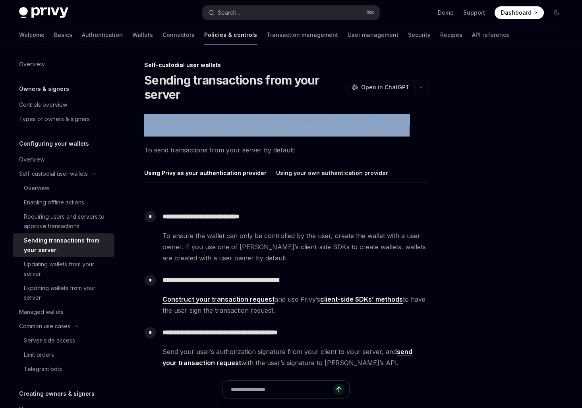
click at [252, 132] on span "Many apps would like users to explicitly authorize transactions, but to send tr…" at bounding box center [286, 125] width 284 height 22
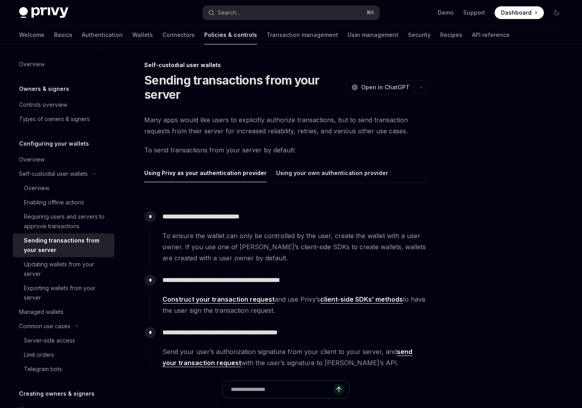
click at [225, 245] on span "To ensure the wallet can only be controlled by the user, create the wallet with…" at bounding box center [294, 246] width 265 height 33
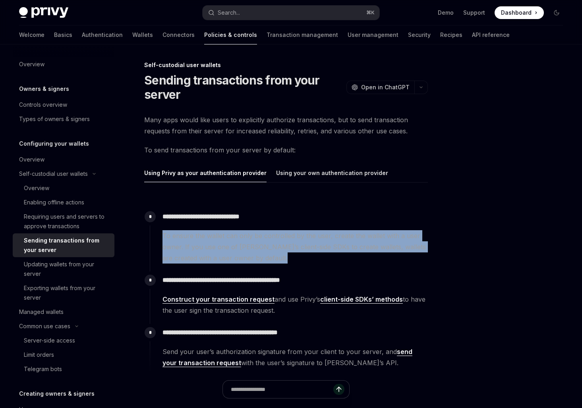
click at [225, 245] on span "To ensure the wallet can only be controlled by the user, create the wallet with…" at bounding box center [294, 246] width 265 height 33
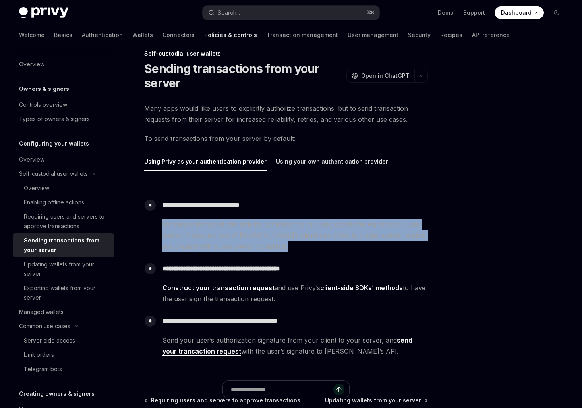
scroll to position [12, 0]
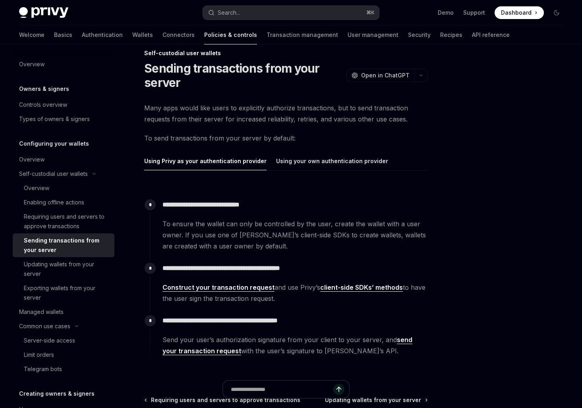
click at [240, 110] on span "Many apps would like users to explicitly authorize transactions, but to send tr…" at bounding box center [286, 113] width 284 height 22
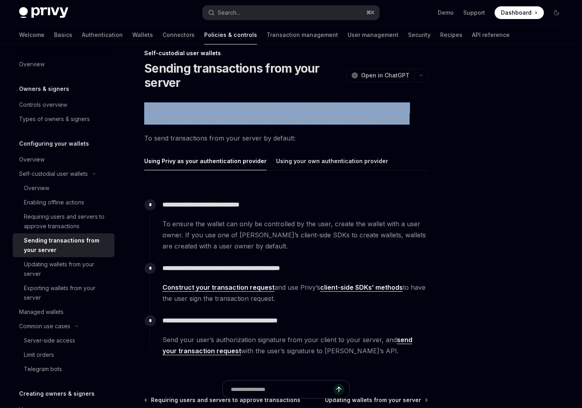
click at [240, 110] on span "Many apps would like users to explicitly authorize transactions, but to send tr…" at bounding box center [286, 113] width 284 height 22
click at [243, 120] on span "Many apps would like users to explicitly authorize transactions, but to send tr…" at bounding box center [286, 113] width 284 height 22
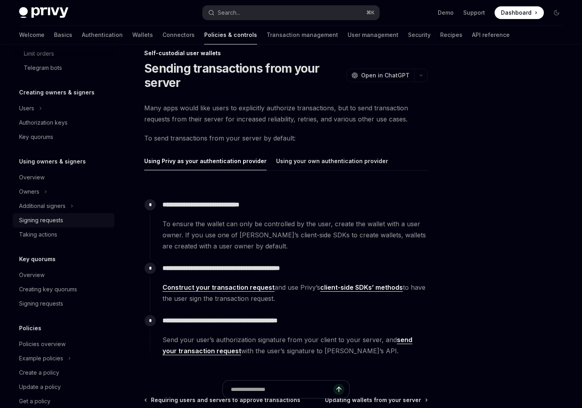
scroll to position [318, 0]
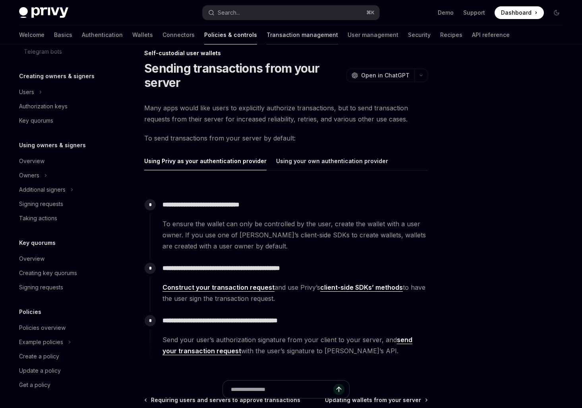
click at [267, 39] on link "Transaction management" at bounding box center [302, 34] width 71 height 19
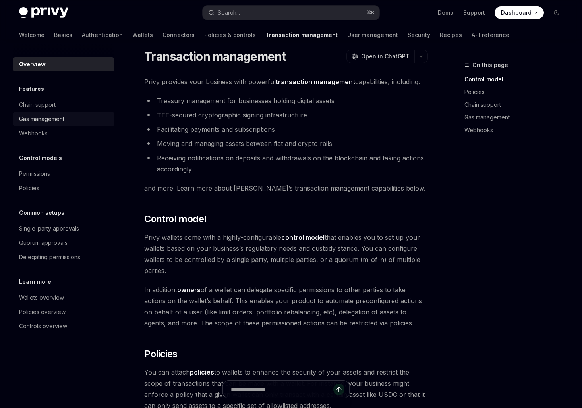
click at [50, 122] on div "Gas management" at bounding box center [41, 119] width 45 height 10
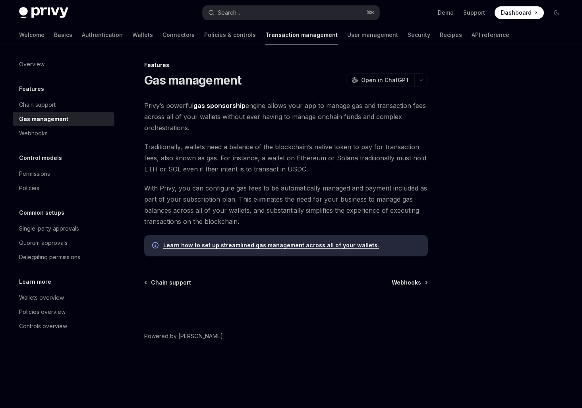
click at [182, 129] on span "Privy’s powerful gas sponsorship engine allows your app to manage gas and trans…" at bounding box center [286, 116] width 284 height 33
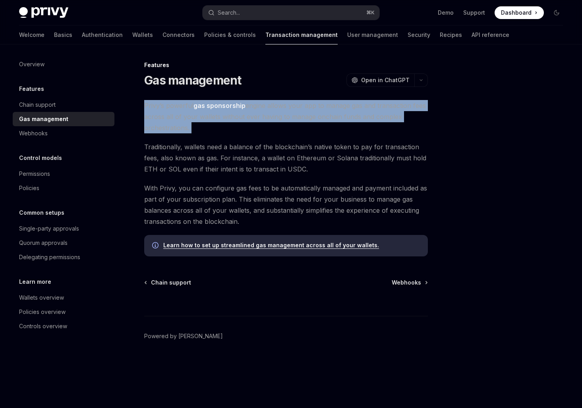
click at [182, 129] on span "Privy’s powerful gas sponsorship engine allows your app to manage gas and trans…" at bounding box center [286, 116] width 284 height 33
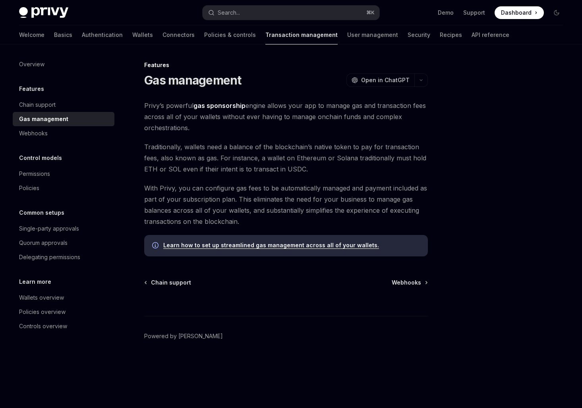
click at [198, 157] on span "Traditionally, wallets need a balance of the blockchain’s native token to pay f…" at bounding box center [286, 157] width 284 height 33
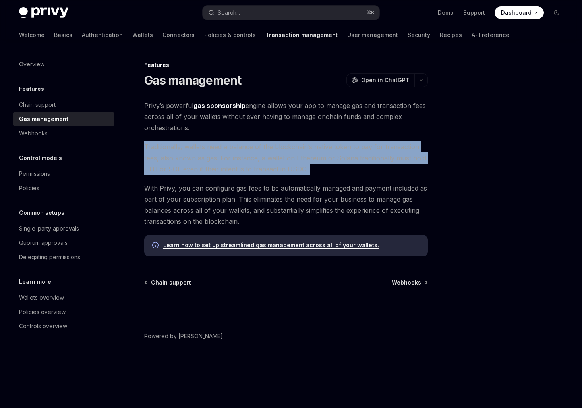
click at [198, 157] on span "Traditionally, wallets need a balance of the blockchain’s native token to pay f…" at bounding box center [286, 157] width 284 height 33
click at [201, 168] on span "Traditionally, wallets need a balance of the blockchain’s native token to pay f…" at bounding box center [286, 157] width 284 height 33
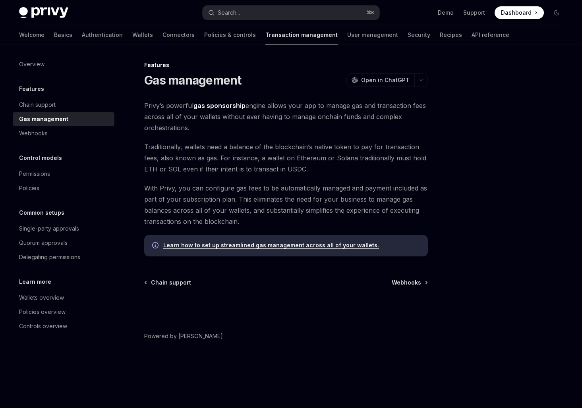
click at [204, 184] on span "With Privy, you can configure gas fees to be automatically managed and payment …" at bounding box center [286, 205] width 284 height 44
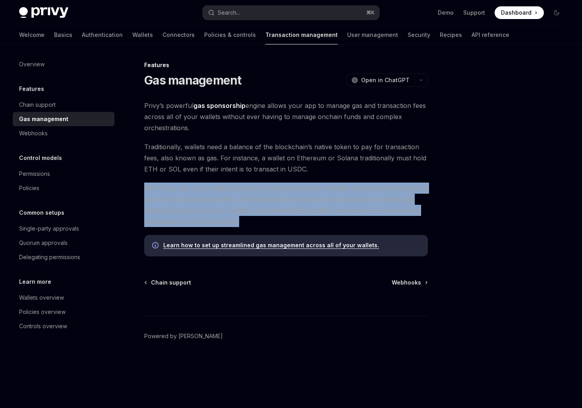
click at [204, 184] on span "With Privy, you can configure gas fees to be automatically managed and payment …" at bounding box center [286, 205] width 284 height 44
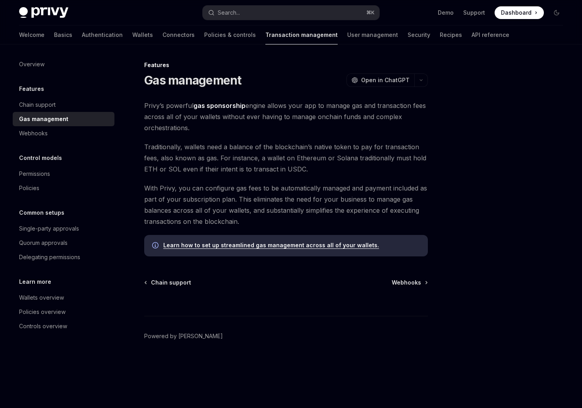
click at [205, 211] on span "With Privy, you can configure gas fees to be automatically managed and payment …" at bounding box center [286, 205] width 284 height 44
click at [47, 172] on div "Permissions" at bounding box center [34, 174] width 31 height 10
type textarea "*"
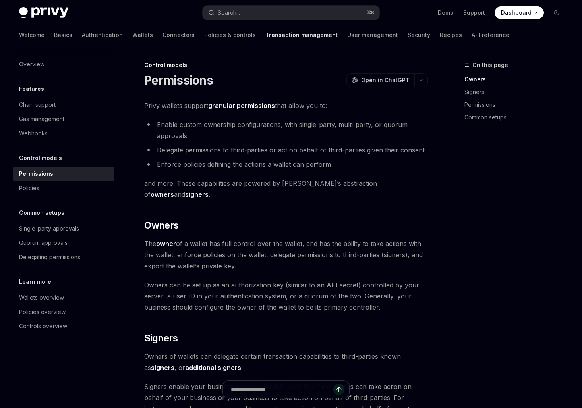
click at [194, 121] on li "Enable custom ownership configurations, with single-party, multi-party, or quor…" at bounding box center [286, 130] width 284 height 22
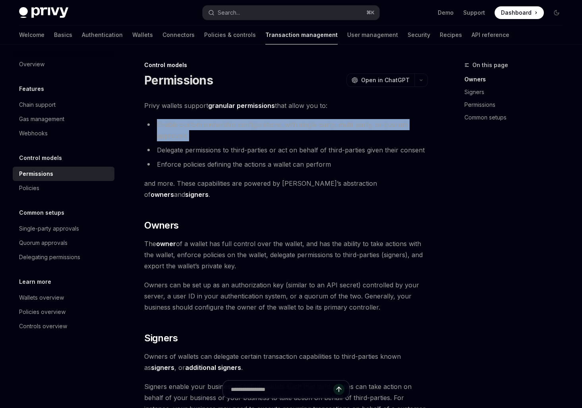
click at [194, 121] on li "Enable custom ownership configurations, with single-party, multi-party, or quor…" at bounding box center [286, 130] width 284 height 22
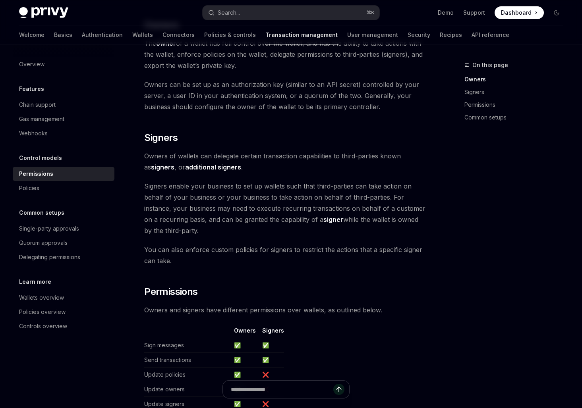
scroll to position [347, 0]
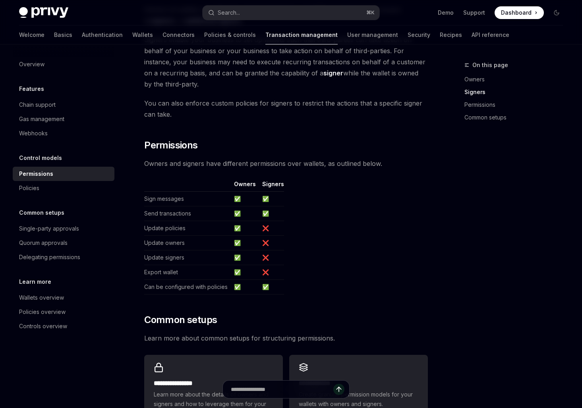
click at [166, 251] on td "Update signers" at bounding box center [187, 258] width 87 height 15
click at [166, 265] on td "Export wallet" at bounding box center [187, 272] width 87 height 15
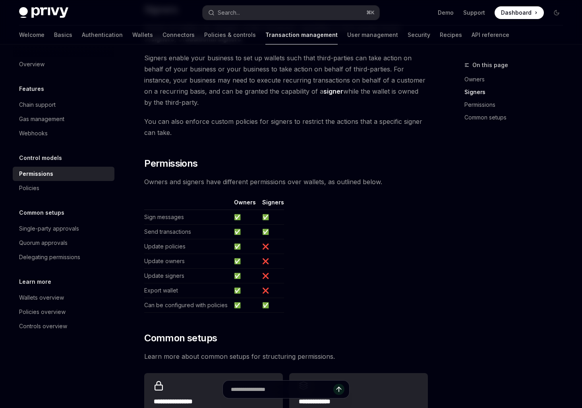
scroll to position [327, 0]
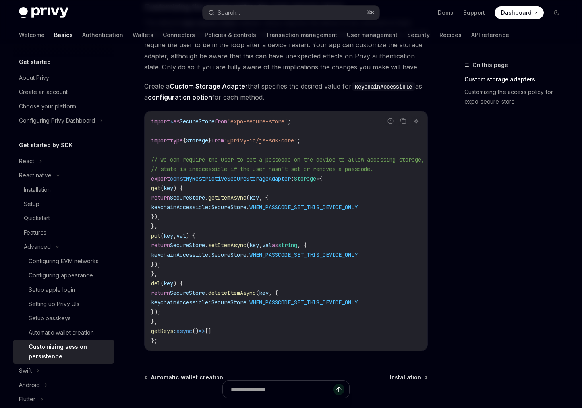
scroll to position [492, 0]
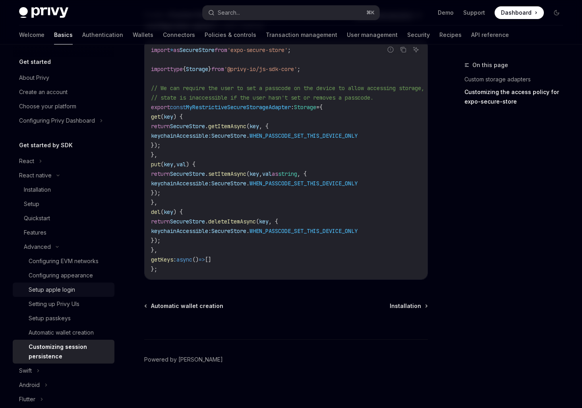
click at [75, 289] on div "Setup apple login" at bounding box center [69, 290] width 81 height 10
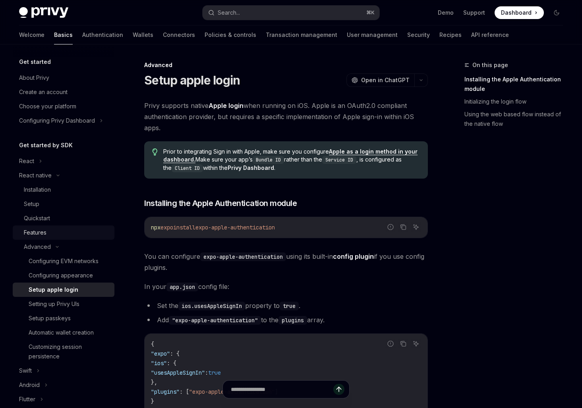
click at [52, 235] on div "Features" at bounding box center [67, 233] width 86 height 10
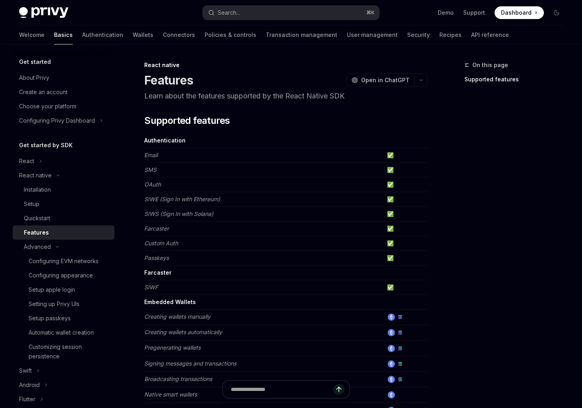
click at [175, 199] on em "SIWE (Sign In with Ethereum)" at bounding box center [182, 199] width 76 height 7
click at [175, 222] on td "Farcaster" at bounding box center [263, 229] width 239 height 15
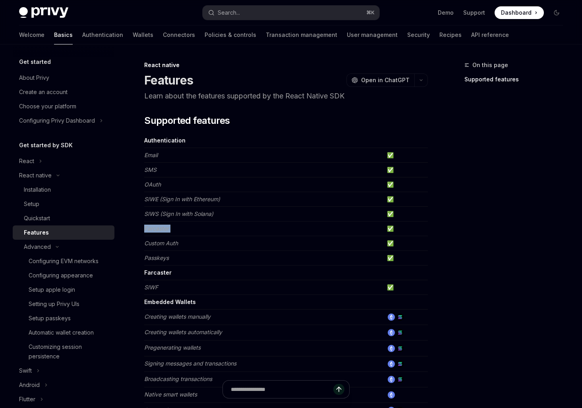
click at [175, 222] on td "Farcaster" at bounding box center [263, 229] width 239 height 15
click at [201, 214] on em "SIWS (Sign In with Solana)" at bounding box center [178, 214] width 69 height 7
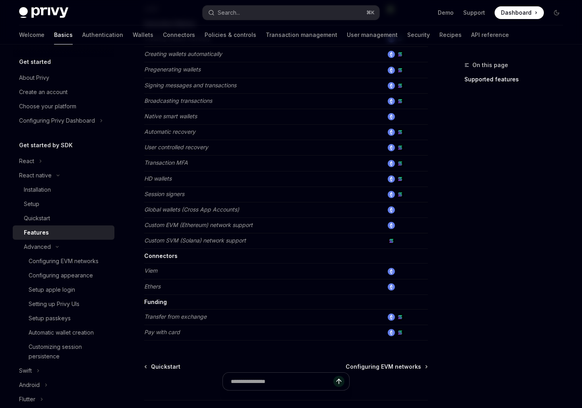
scroll to position [318, 0]
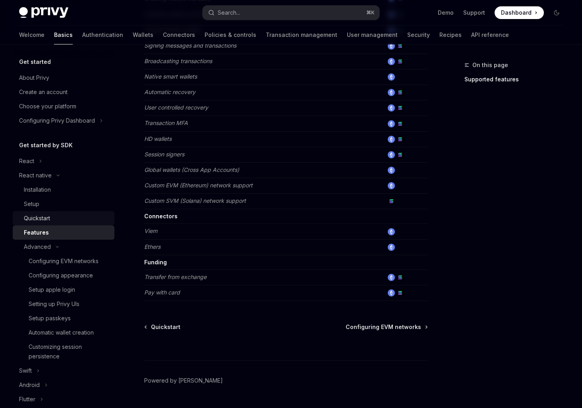
click at [64, 220] on div "Quickstart" at bounding box center [67, 219] width 86 height 10
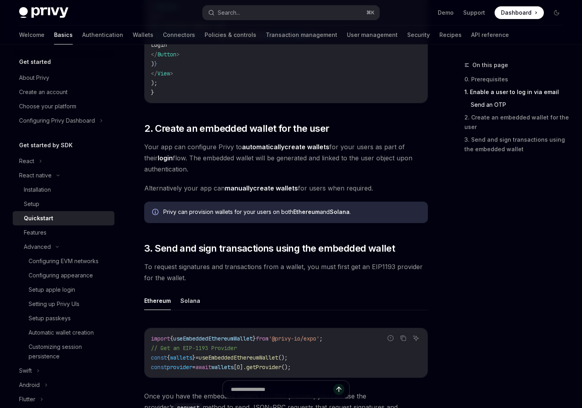
scroll to position [700, 0]
click at [201, 269] on span "To request signatures and transactions from a wallet, you must first get an EIP…" at bounding box center [286, 272] width 284 height 22
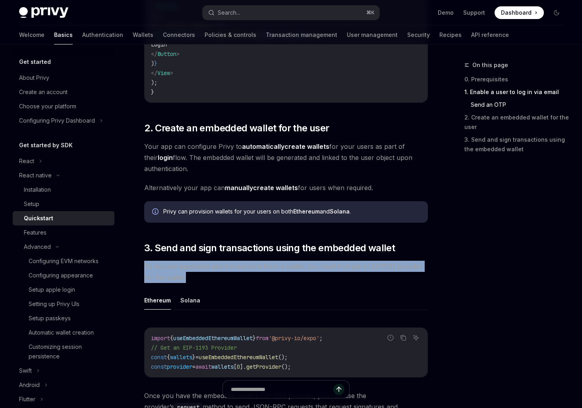
click at [201, 269] on span "To request signatures and transactions from a wallet, you must first get an EIP…" at bounding box center [286, 272] width 284 height 22
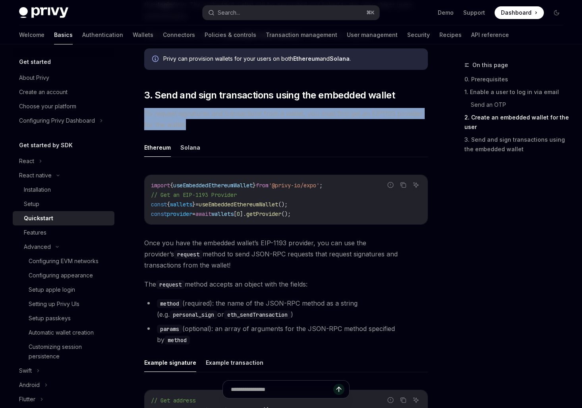
scroll to position [856, 0]
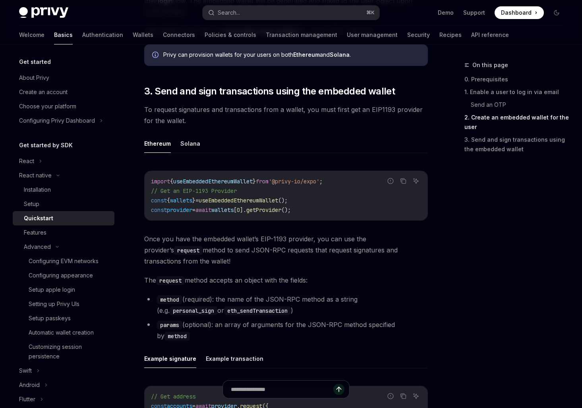
click at [201, 275] on span "The request method accepts an object with the fields:" at bounding box center [286, 280] width 284 height 11
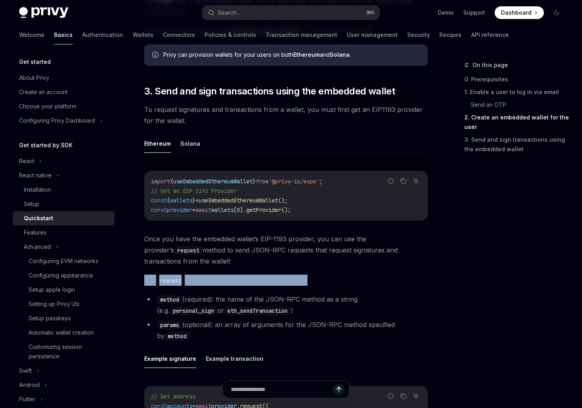
click at [201, 275] on span "The request method accepts an object with the fields:" at bounding box center [286, 280] width 284 height 11
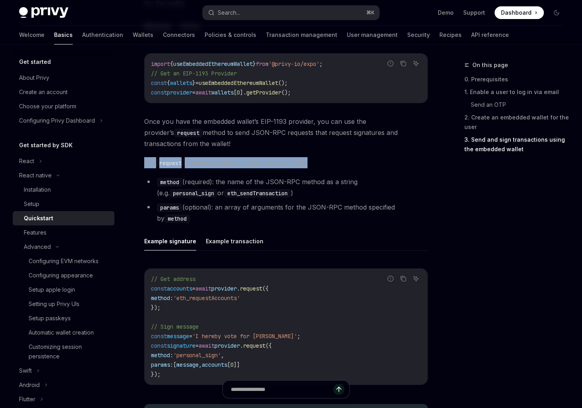
scroll to position [982, 0]
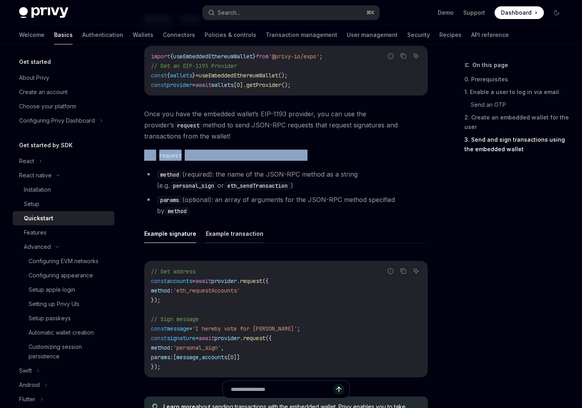
click at [221, 224] on button "Example transaction" at bounding box center [235, 233] width 58 height 19
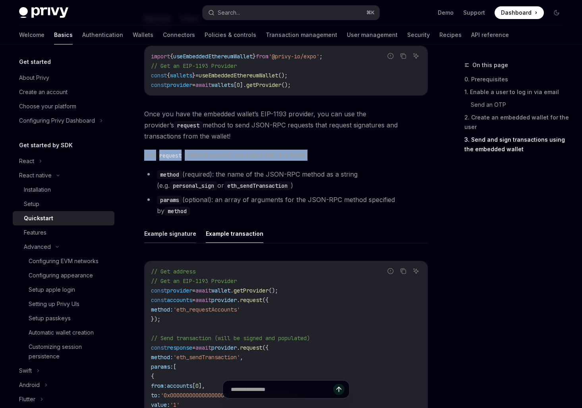
click at [182, 224] on button "Example signature" at bounding box center [170, 233] width 52 height 19
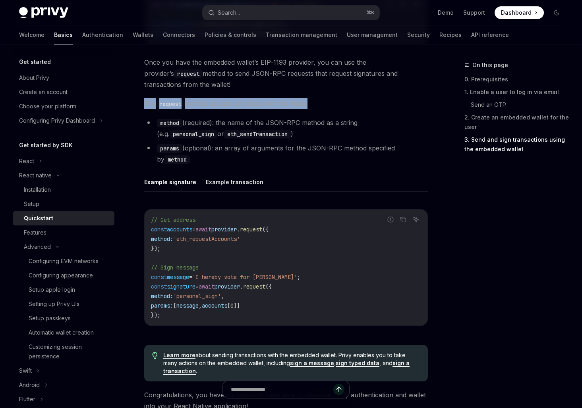
scroll to position [1154, 0]
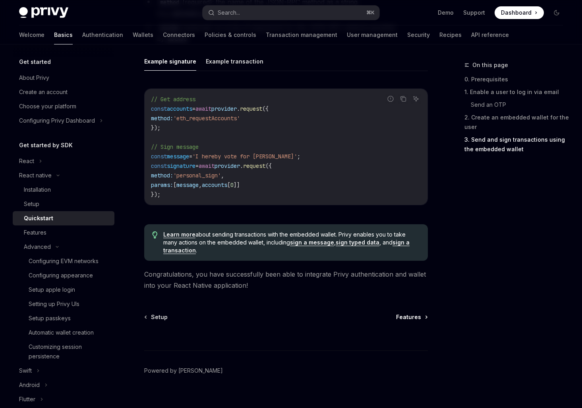
click at [420, 313] on span "Features" at bounding box center [408, 317] width 25 height 8
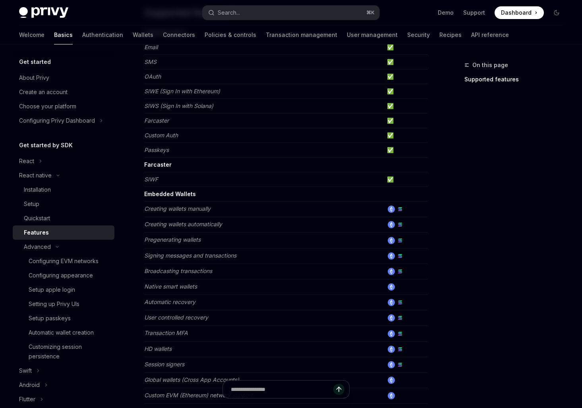
scroll to position [197, 0]
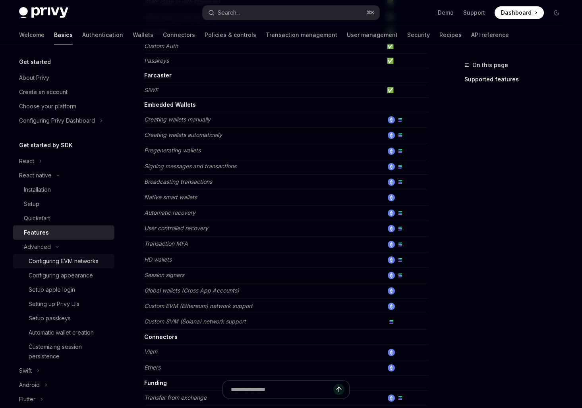
click at [90, 259] on div "Configuring EVM networks" at bounding box center [64, 262] width 70 height 10
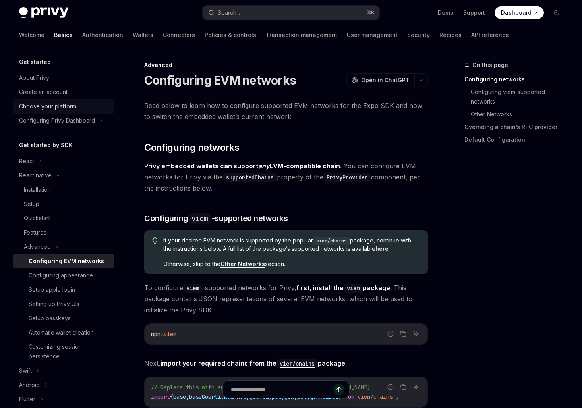
click at [78, 108] on div "Choose your platform" at bounding box center [64, 107] width 91 height 10
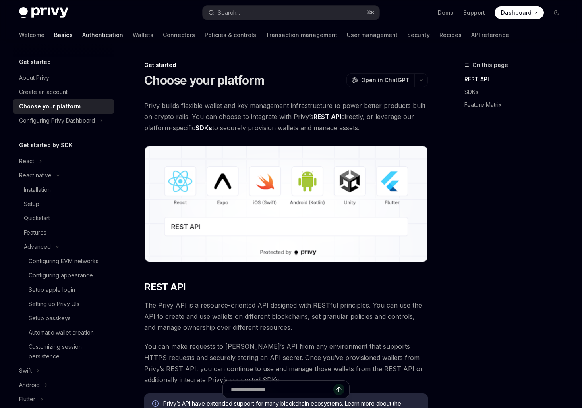
click at [82, 41] on link "Authentication" at bounding box center [102, 34] width 41 height 19
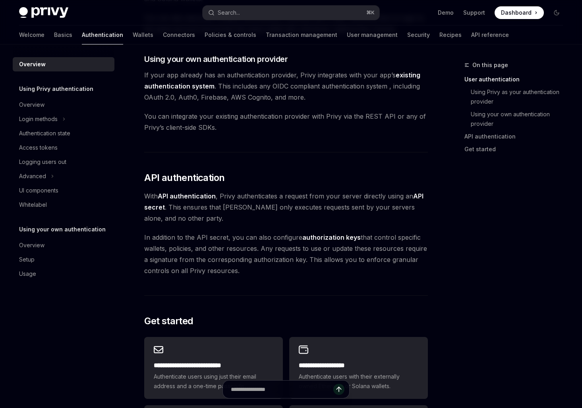
scroll to position [570, 0]
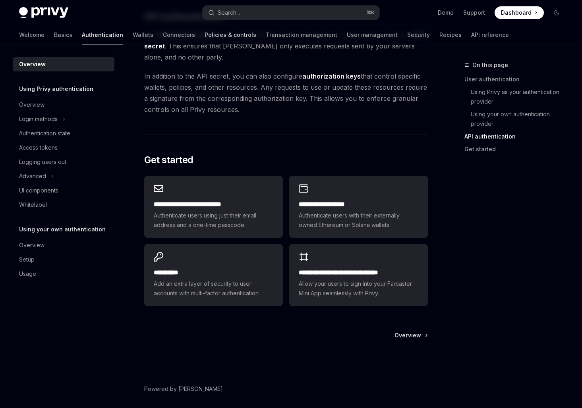
click at [205, 37] on link "Policies & controls" at bounding box center [231, 34] width 52 height 19
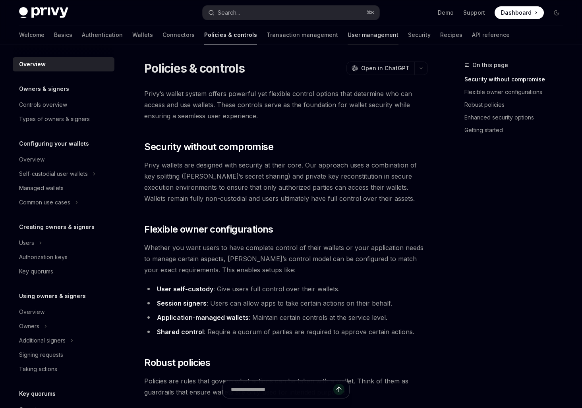
click at [348, 31] on link "User management" at bounding box center [373, 34] width 51 height 19
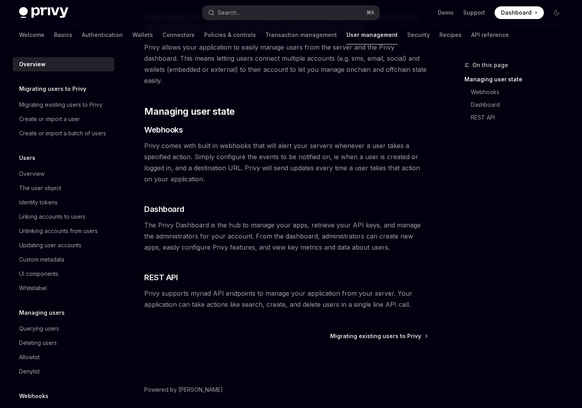
scroll to position [79, 0]
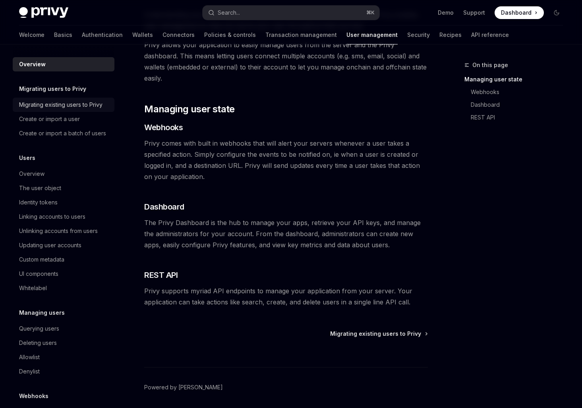
click at [64, 110] on link "Migrating existing users to Privy" at bounding box center [64, 105] width 102 height 14
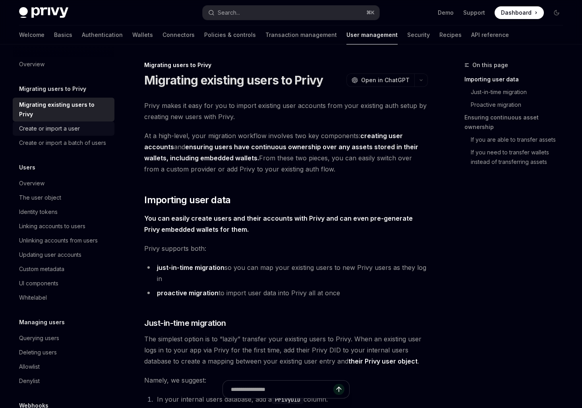
click at [64, 124] on div "Create or import a user" at bounding box center [49, 129] width 61 height 10
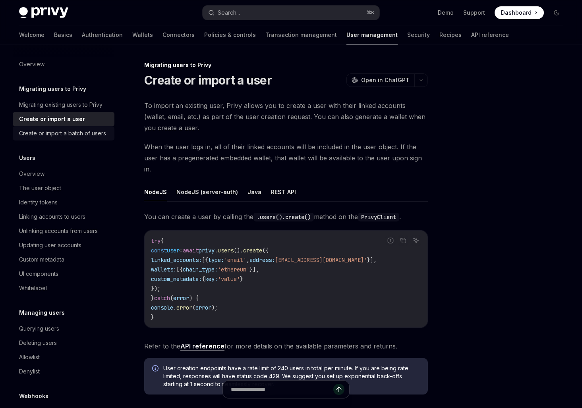
click at [86, 137] on div "Create or import a batch of users" at bounding box center [62, 134] width 87 height 10
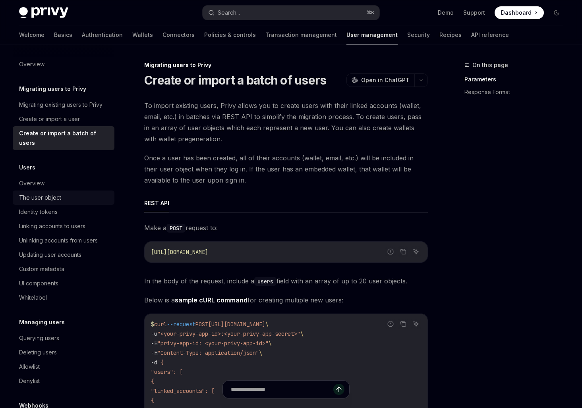
click at [57, 193] on div "The user object" at bounding box center [40, 198] width 42 height 10
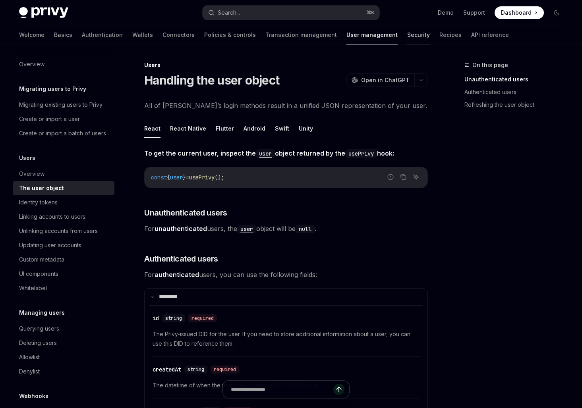
click at [407, 35] on link "Security" at bounding box center [418, 34] width 23 height 19
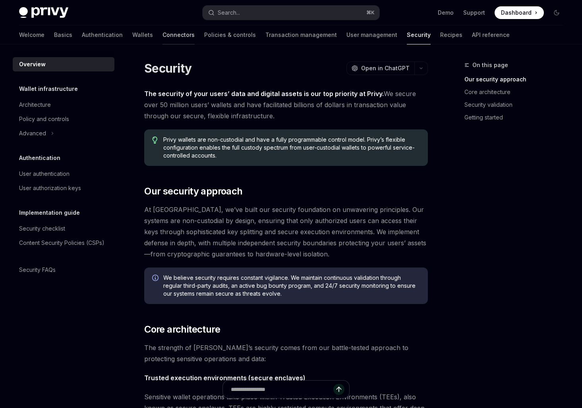
click at [162, 25] on link "Connectors" at bounding box center [178, 34] width 32 height 19
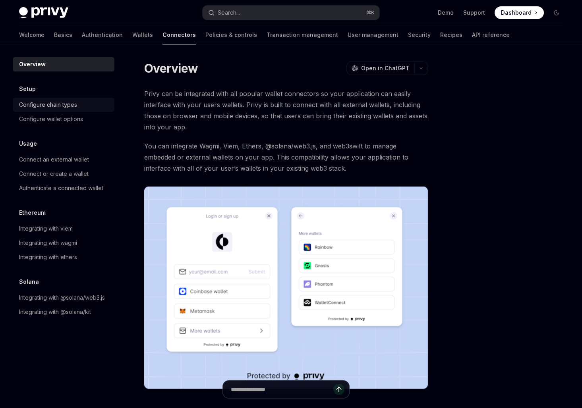
click at [69, 108] on div "Configure chain types" at bounding box center [48, 105] width 58 height 10
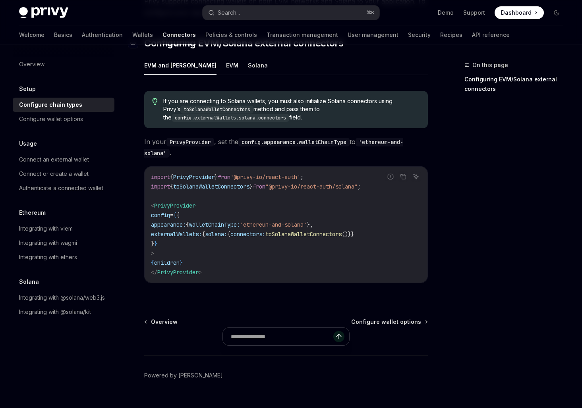
scroll to position [134, 0]
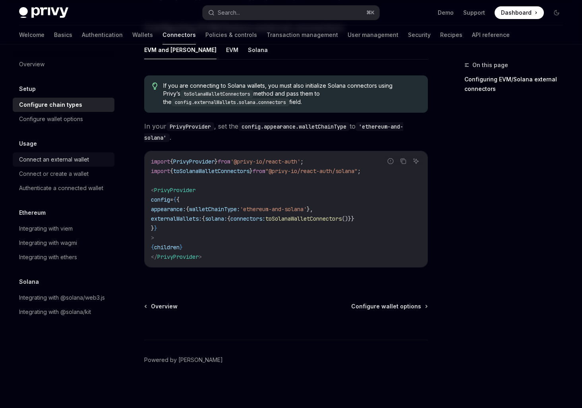
click at [51, 160] on div "Connect an external wallet" at bounding box center [54, 160] width 70 height 10
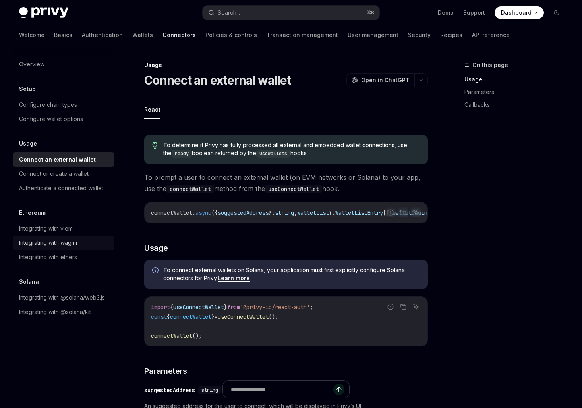
click at [51, 247] on div "Integrating with wagmi" at bounding box center [48, 243] width 58 height 10
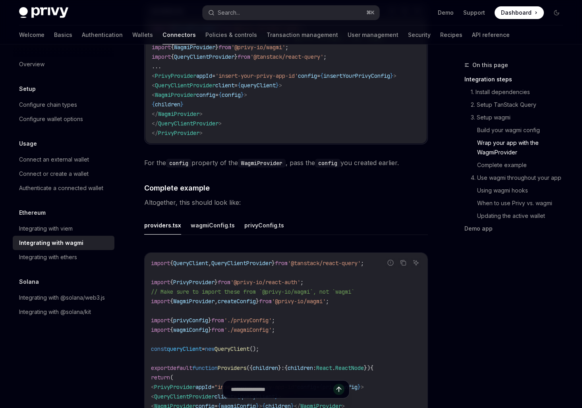
scroll to position [1389, 0]
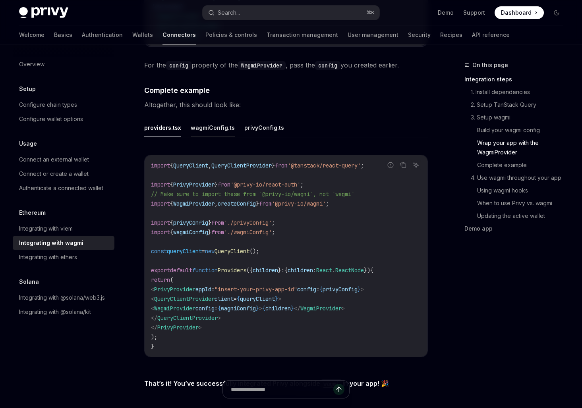
click at [216, 124] on button "wagmiConfig.ts" at bounding box center [213, 127] width 44 height 19
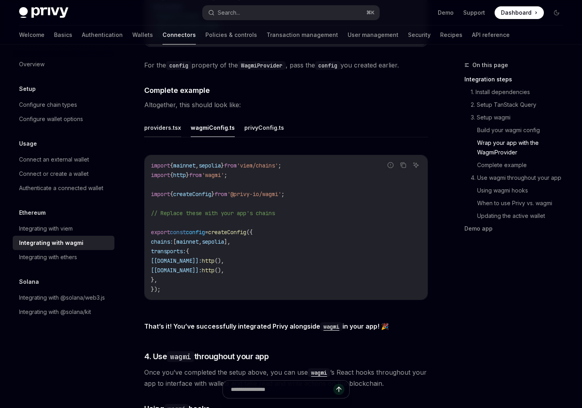
click at [174, 126] on button "providers.tsx" at bounding box center [162, 127] width 37 height 19
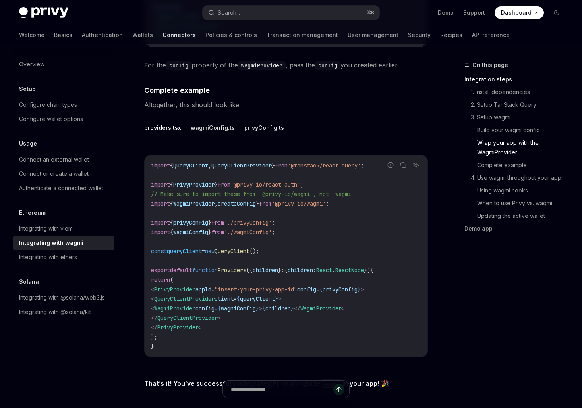
click at [274, 119] on button "privyConfig.ts" at bounding box center [264, 127] width 40 height 19
type textarea "*"
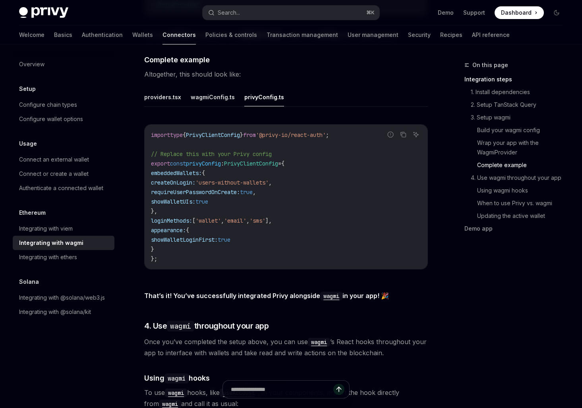
scroll to position [1426, 0]
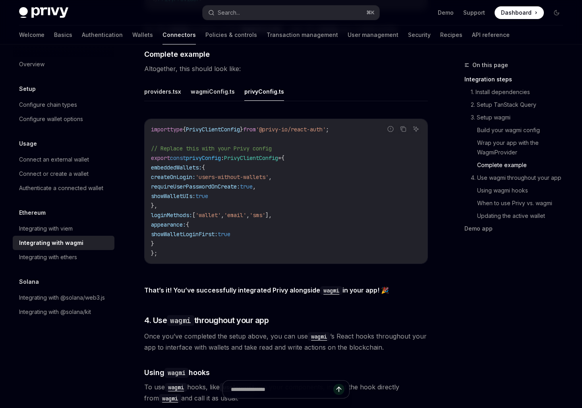
click at [220, 331] on span "Once you’ve completed the setup above, you can use wagmi ’s React hooks through…" at bounding box center [286, 342] width 284 height 22
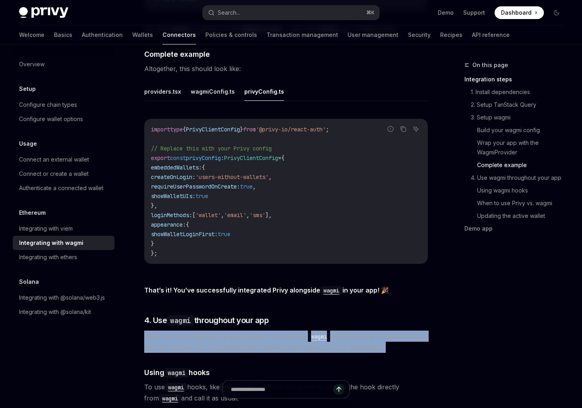
click at [220, 331] on span "Once you’ve completed the setup above, you can use wagmi ’s React hooks through…" at bounding box center [286, 342] width 284 height 22
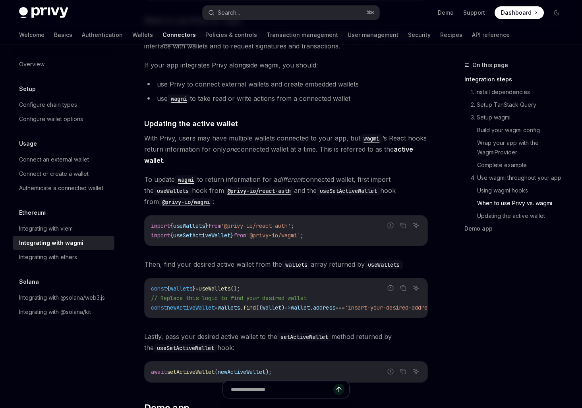
scroll to position [2174, 0]
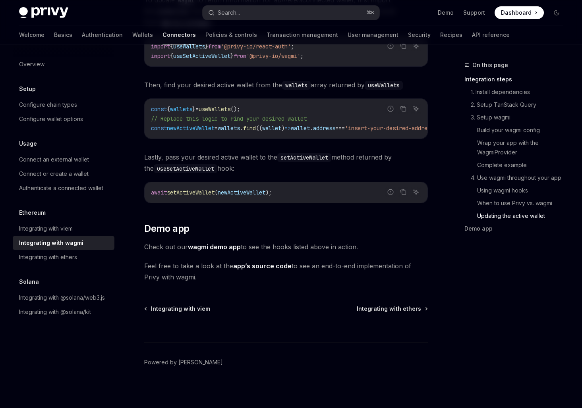
click at [219, 243] on link "wagmi demo app" at bounding box center [214, 247] width 53 height 8
